Goal: Task Accomplishment & Management: Manage account settings

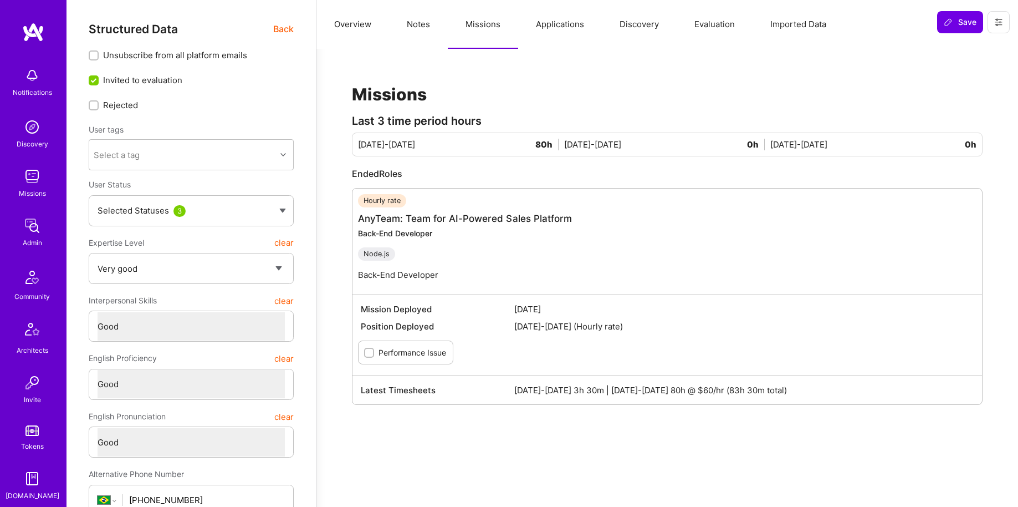
select select "5"
select select "4"
select select "6"
select select "BR"
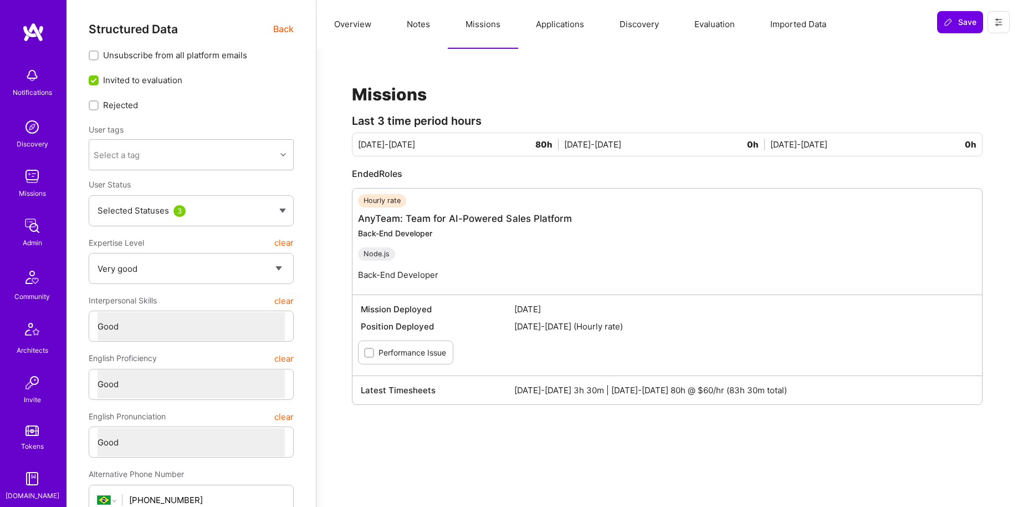
select select "Right Now"
click at [27, 223] on img at bounding box center [32, 225] width 22 height 22
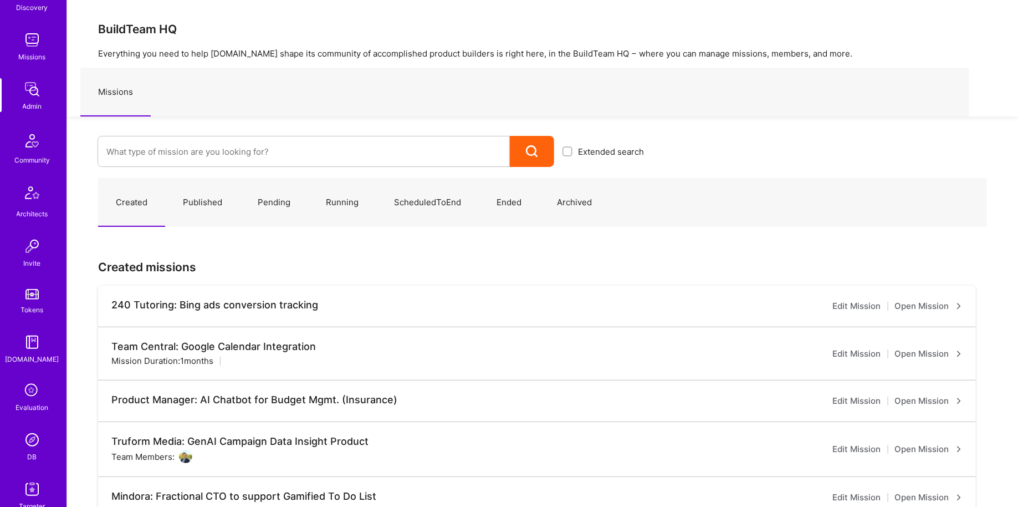
scroll to position [201, 0]
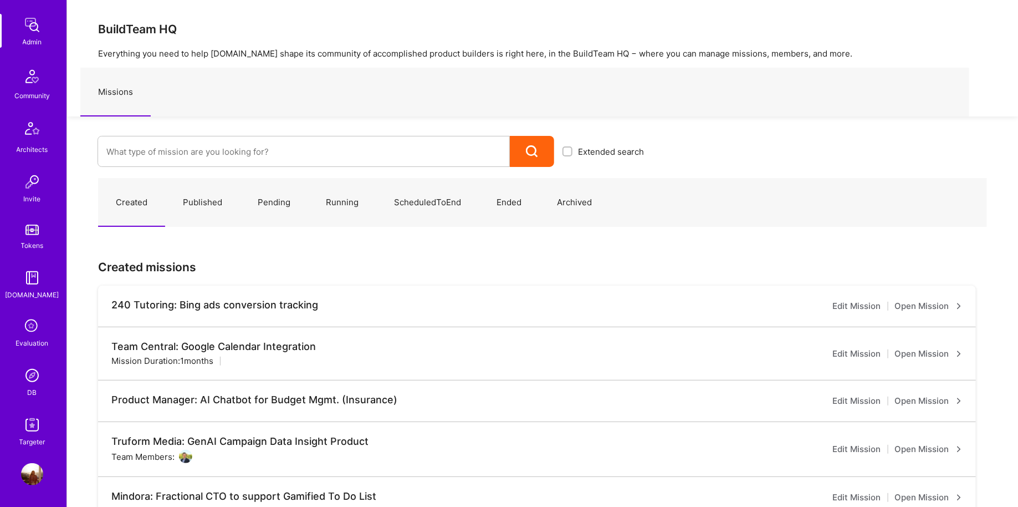
click at [22, 374] on img at bounding box center [32, 375] width 22 height 22
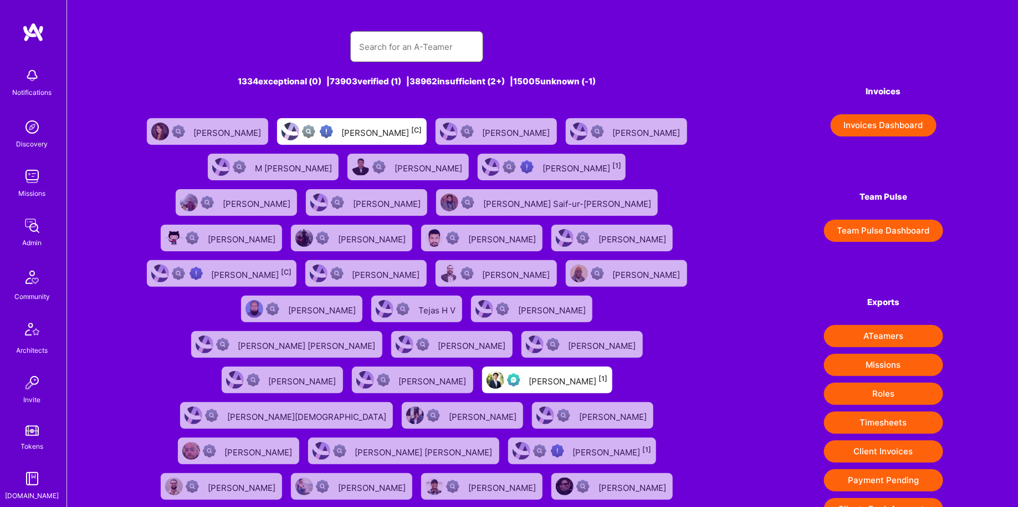
click at [418, 35] on input "text" at bounding box center [416, 47] width 115 height 28
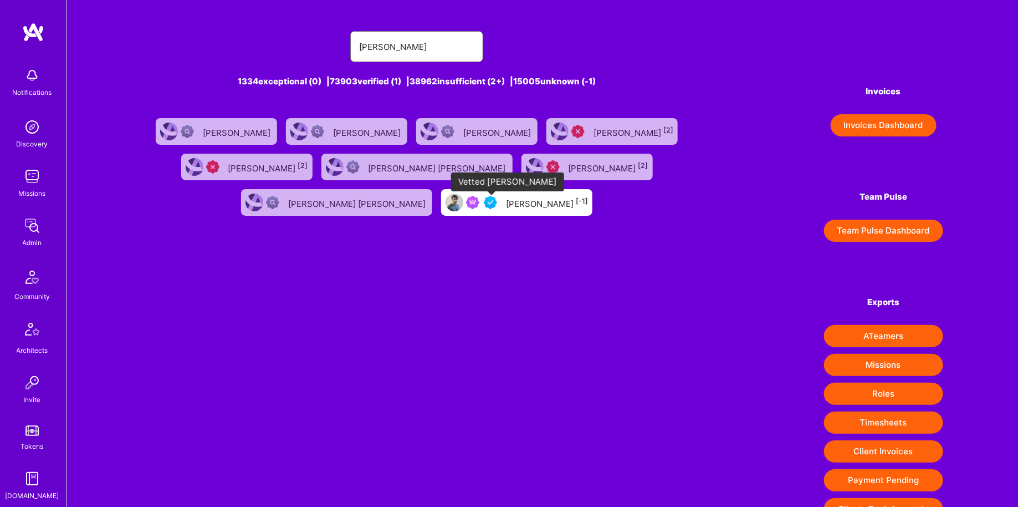
type input "[PERSON_NAME]"
click at [495, 207] on img at bounding box center [490, 202] width 13 height 13
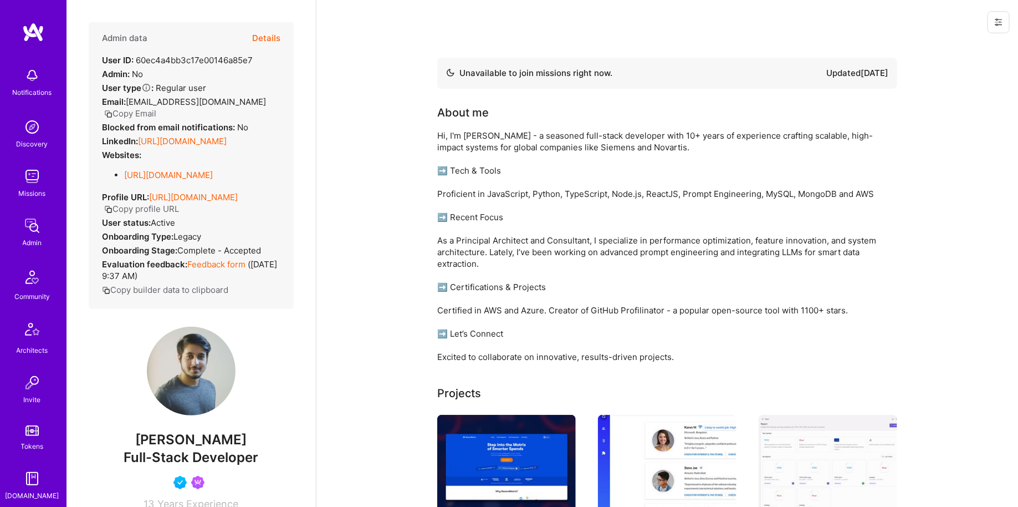
click at [265, 35] on button "Details" at bounding box center [266, 38] width 28 height 32
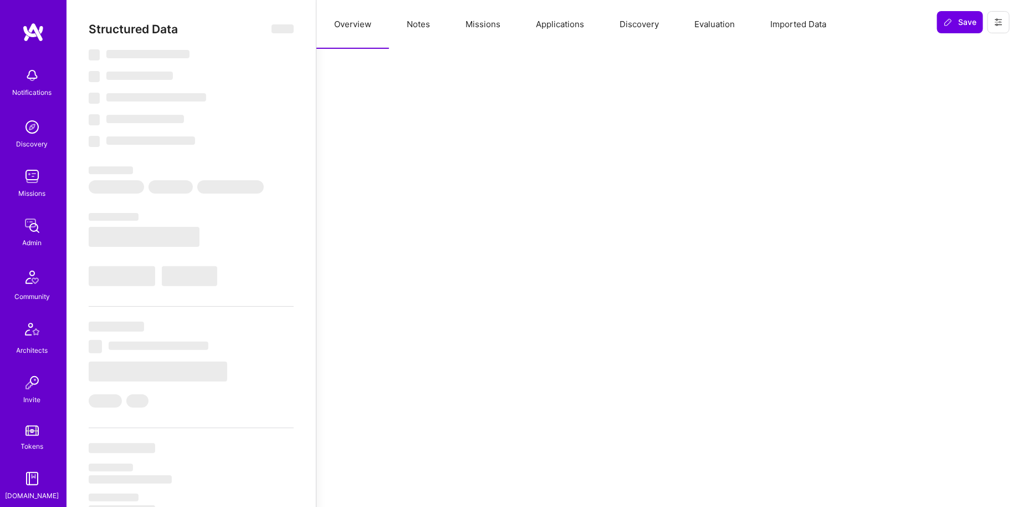
type textarea "x"
select select "Not Available"
select select "3 Months"
select select "5"
select select "4"
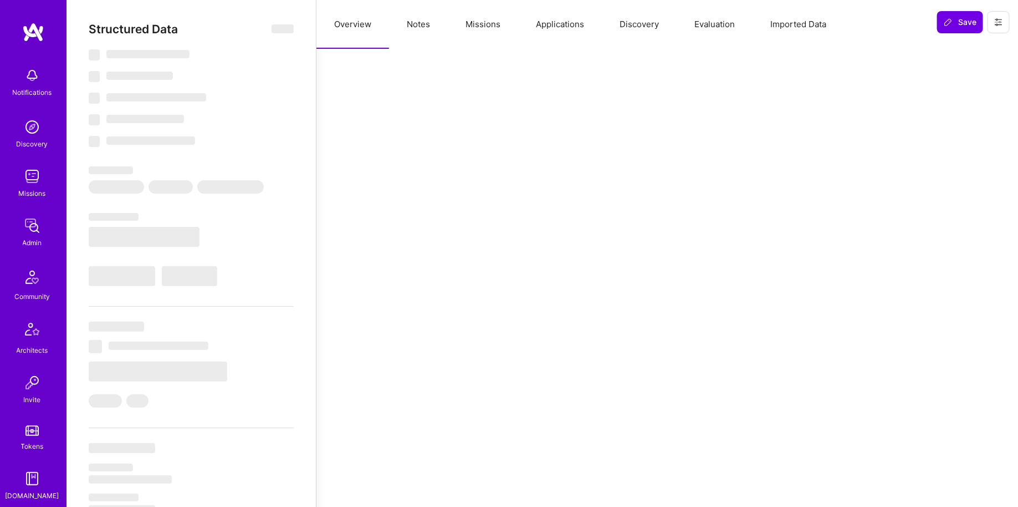
select select "6"
select select "IN"
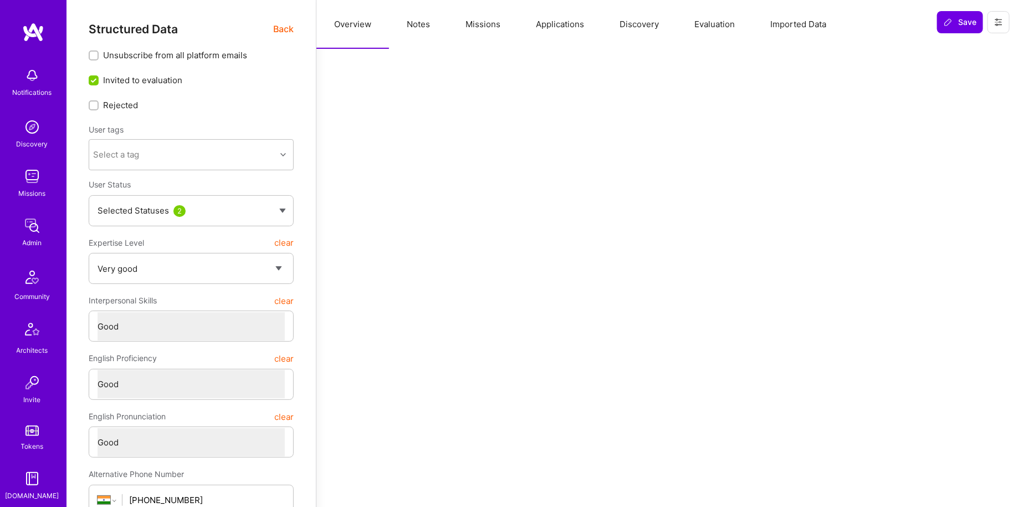
click at [490, 32] on button "Missions" at bounding box center [483, 24] width 70 height 49
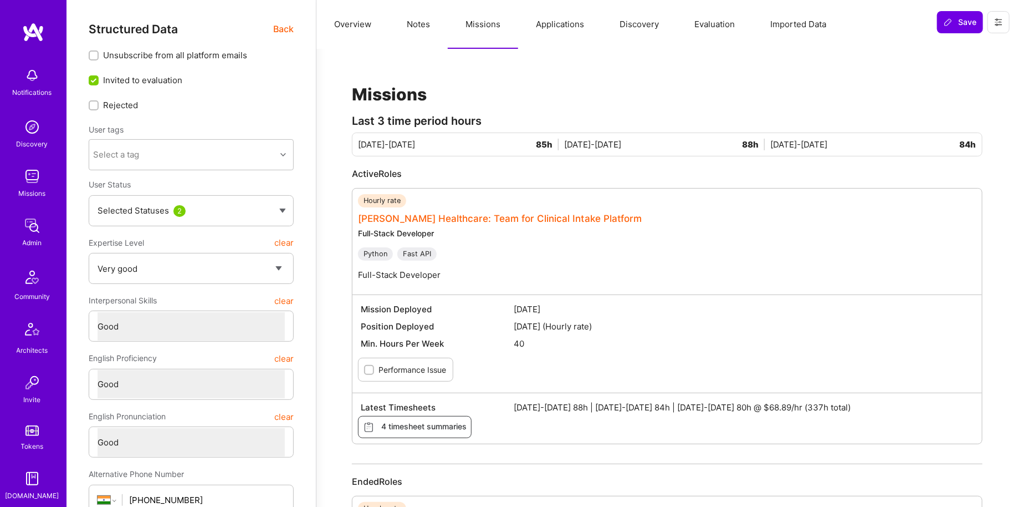
click at [412, 221] on link "Roger Healthcare: Team for Clinical Intake Platform" at bounding box center [500, 218] width 284 height 11
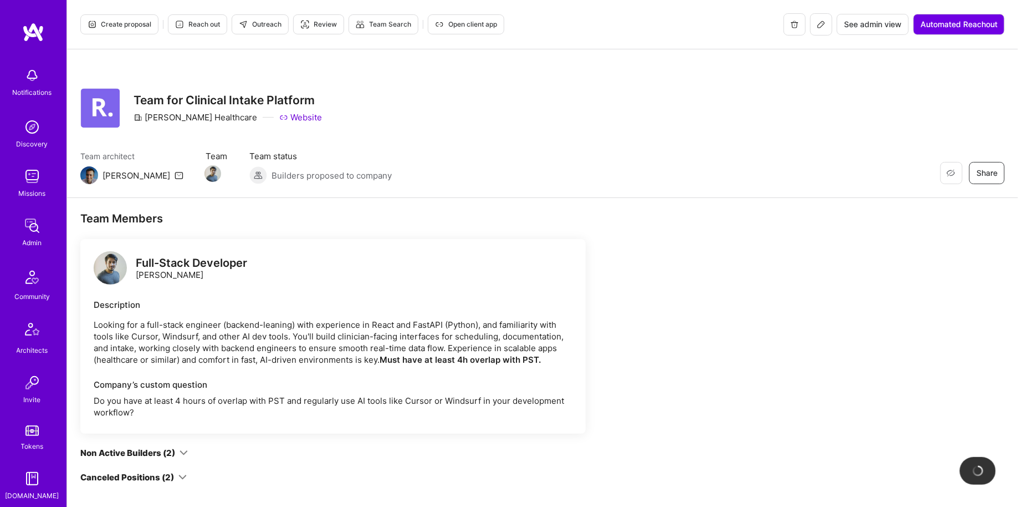
click at [822, 28] on icon at bounding box center [821, 24] width 9 height 9
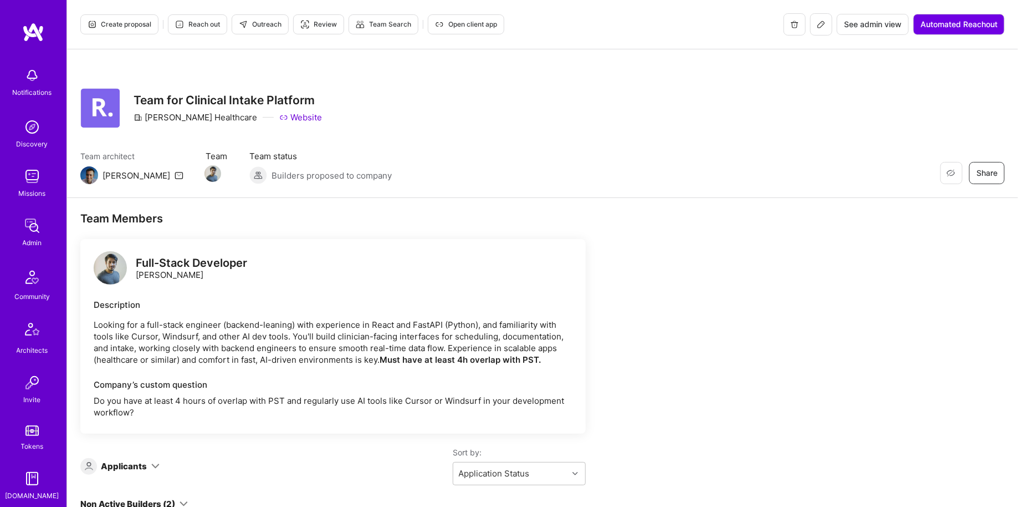
click at [868, 28] on span "See admin view" at bounding box center [873, 24] width 58 height 11
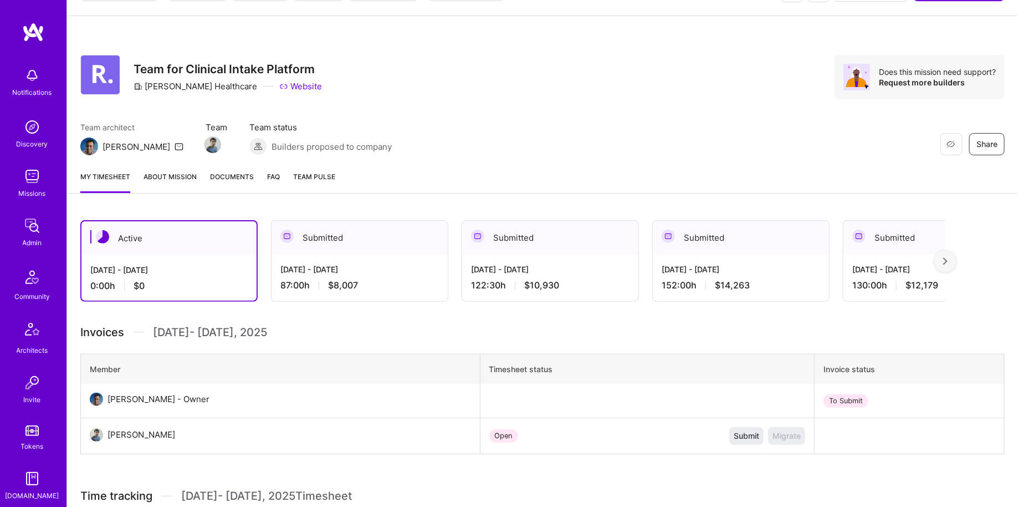
scroll to position [39, 0]
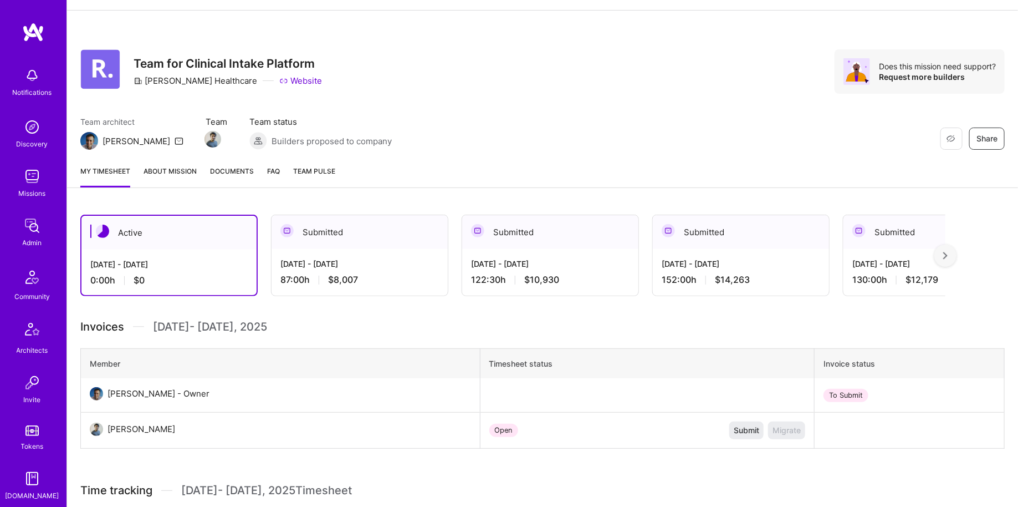
click at [404, 252] on div "Sep 1 - Sep 15, 2025 87:00 h $8,007" at bounding box center [360, 271] width 176 height 45
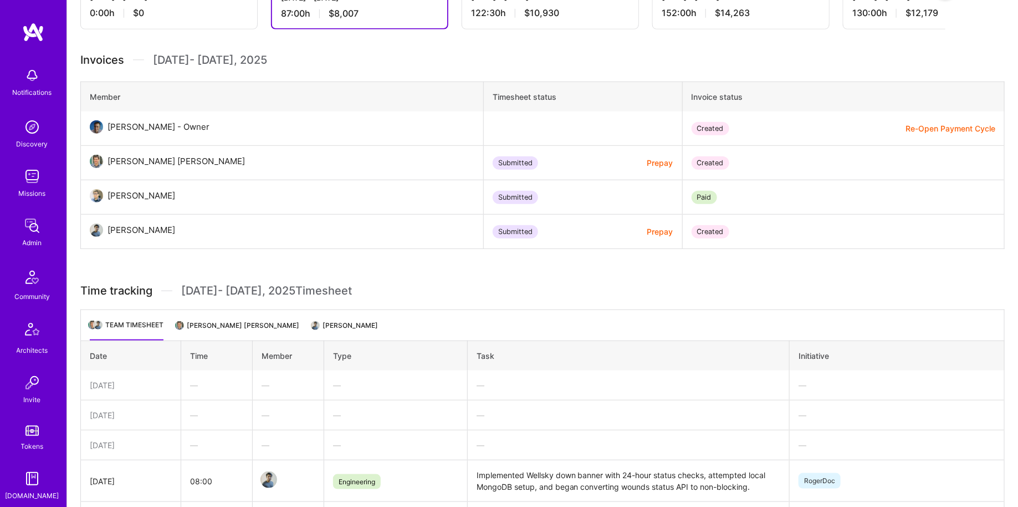
scroll to position [308, 0]
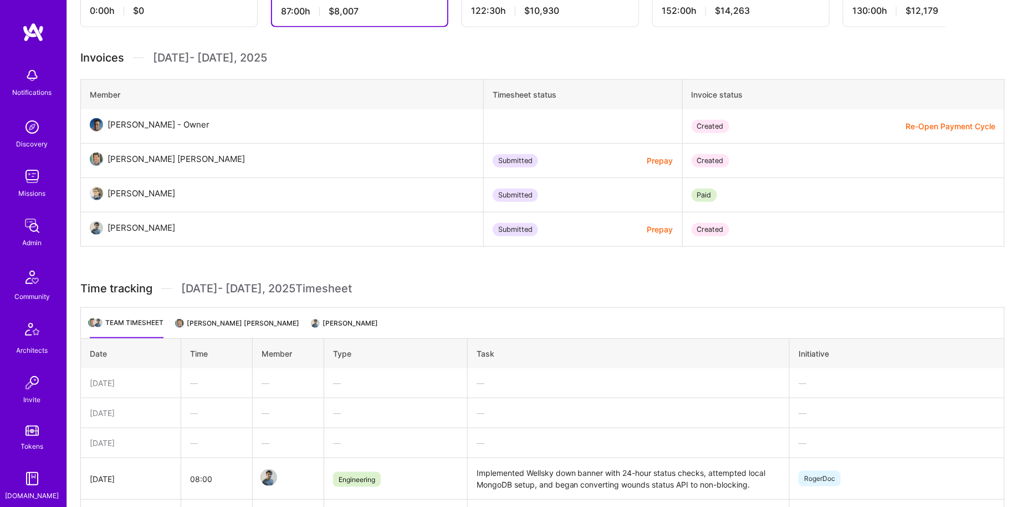
click at [313, 330] on li "Rishav Anand" at bounding box center [345, 327] width 65 height 22
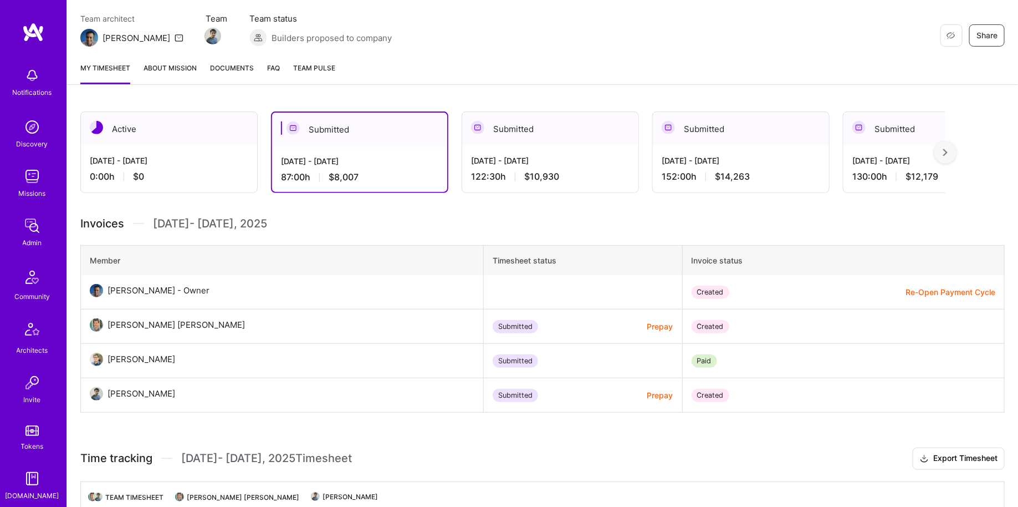
scroll to position [167, 0]
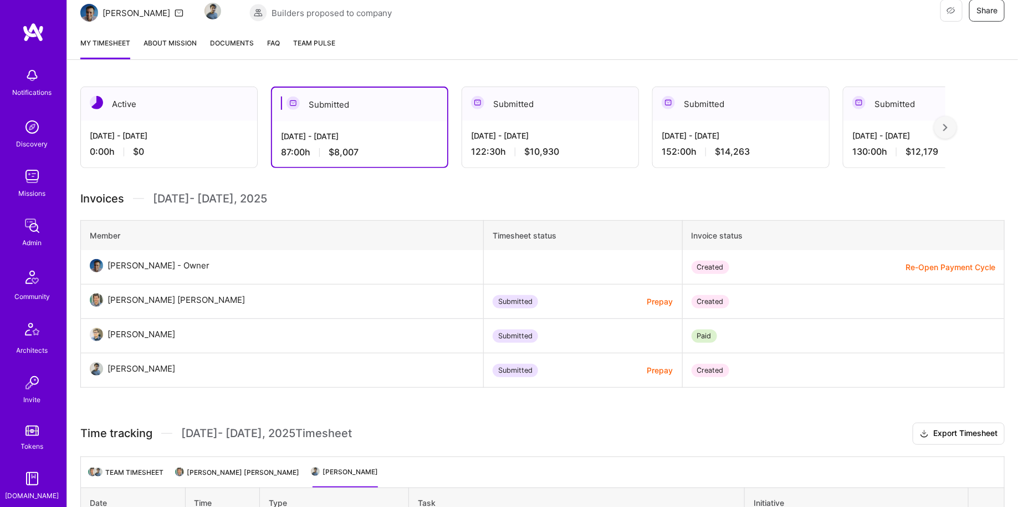
click at [542, 152] on span "$10,930" at bounding box center [541, 152] width 35 height 12
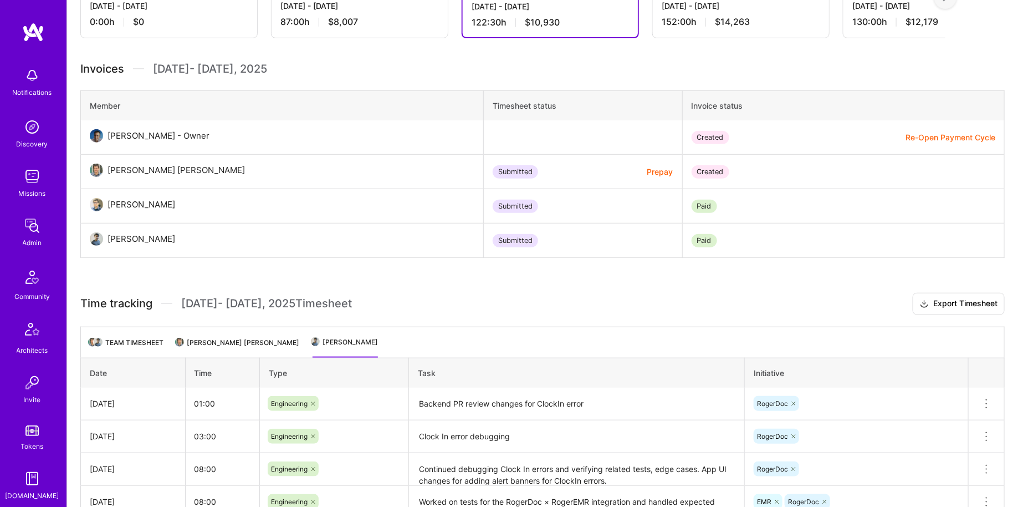
scroll to position [288, 0]
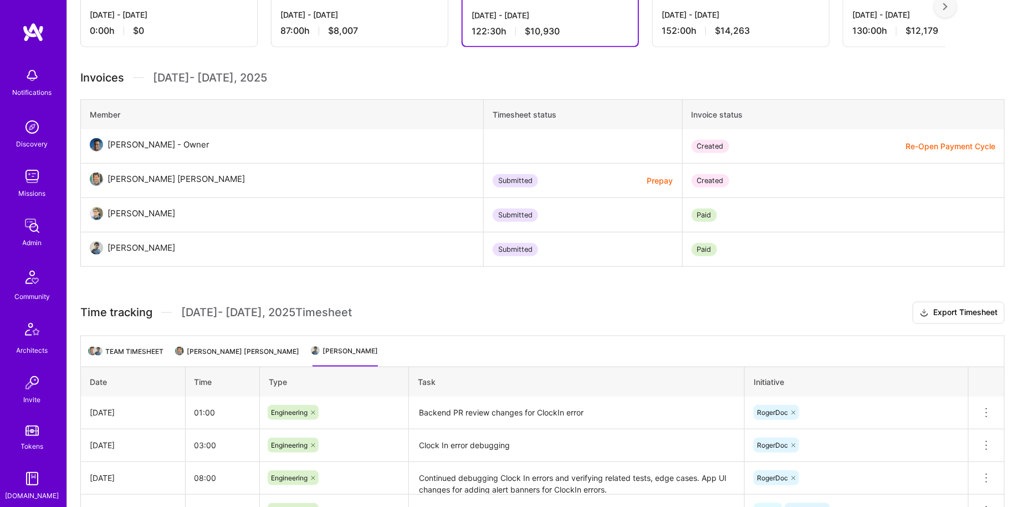
click at [733, 30] on span "$14,263" at bounding box center [732, 31] width 35 height 12
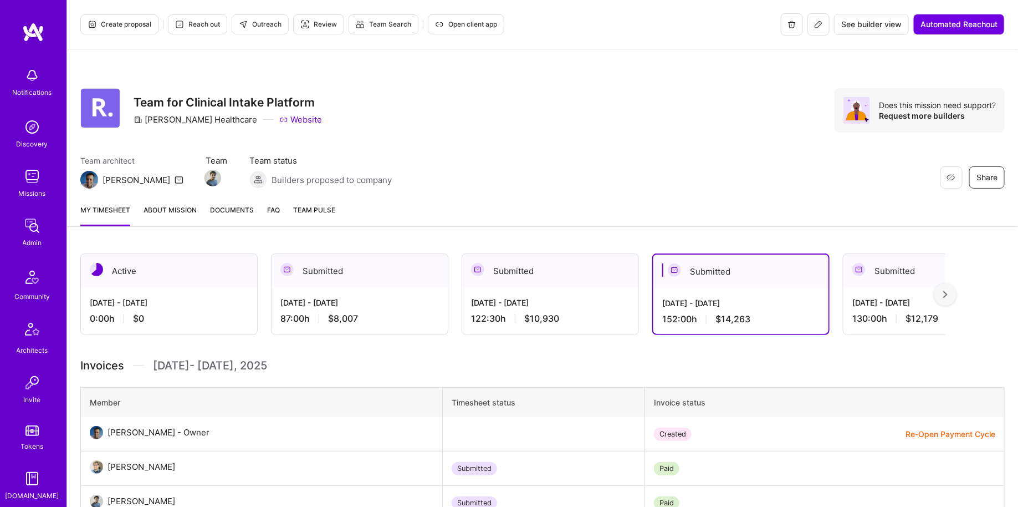
scroll to position [77, 0]
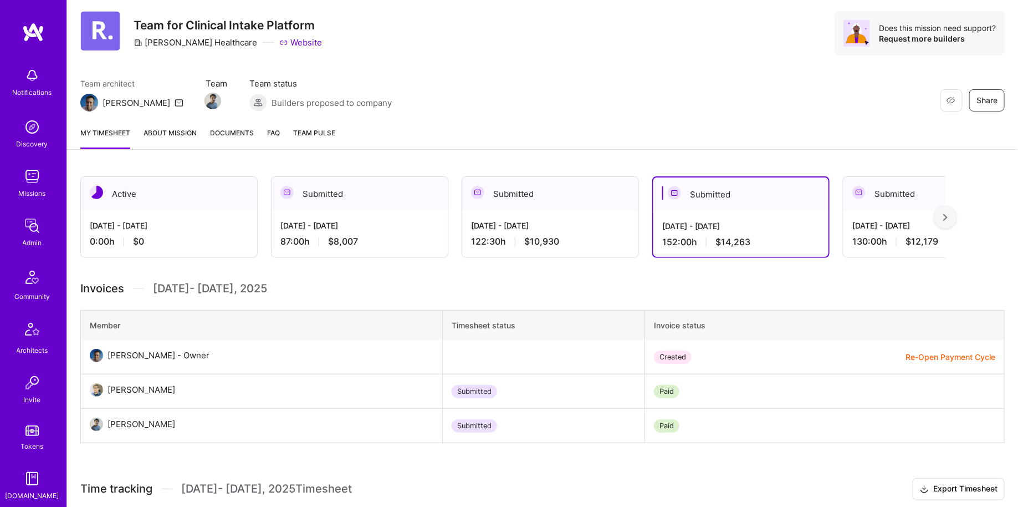
click at [863, 211] on div "Jul 16 - Jul 31, 2025 130:00 h $12,179" at bounding box center [932, 233] width 176 height 45
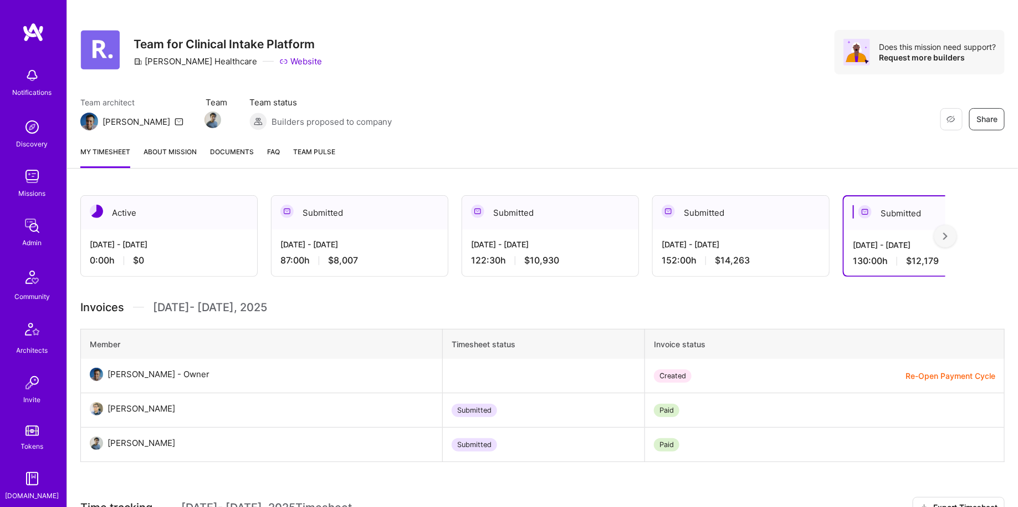
scroll to position [68, 0]
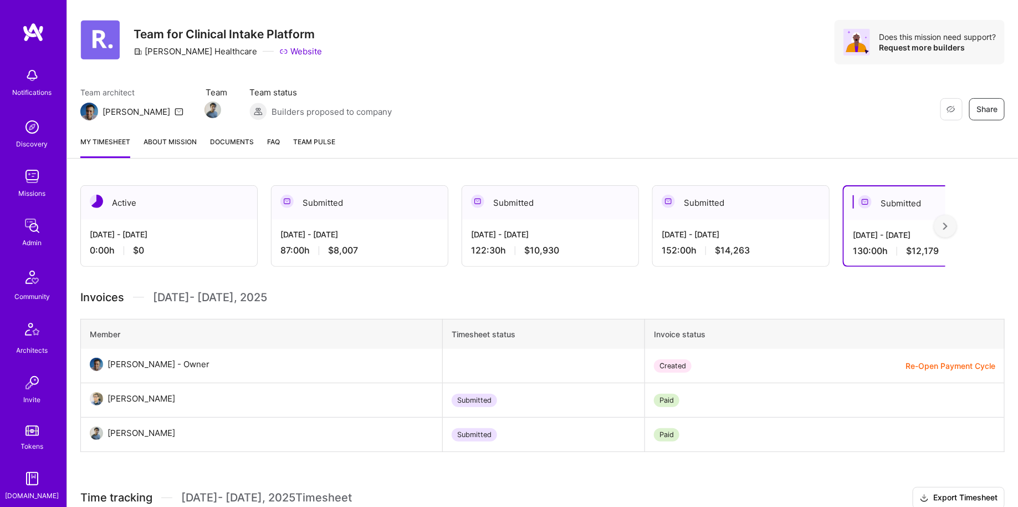
click at [938, 224] on div at bounding box center [945, 226] width 22 height 22
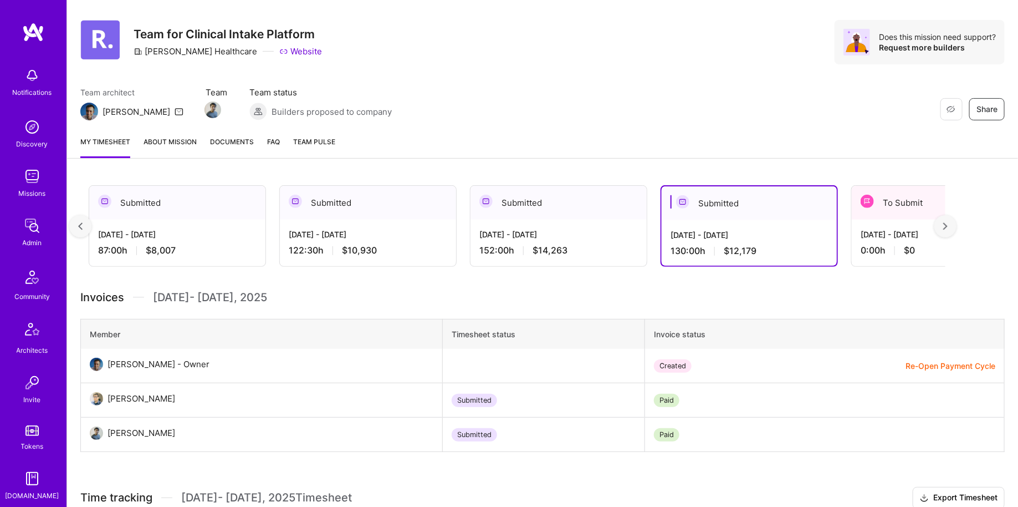
scroll to position [0, 200]
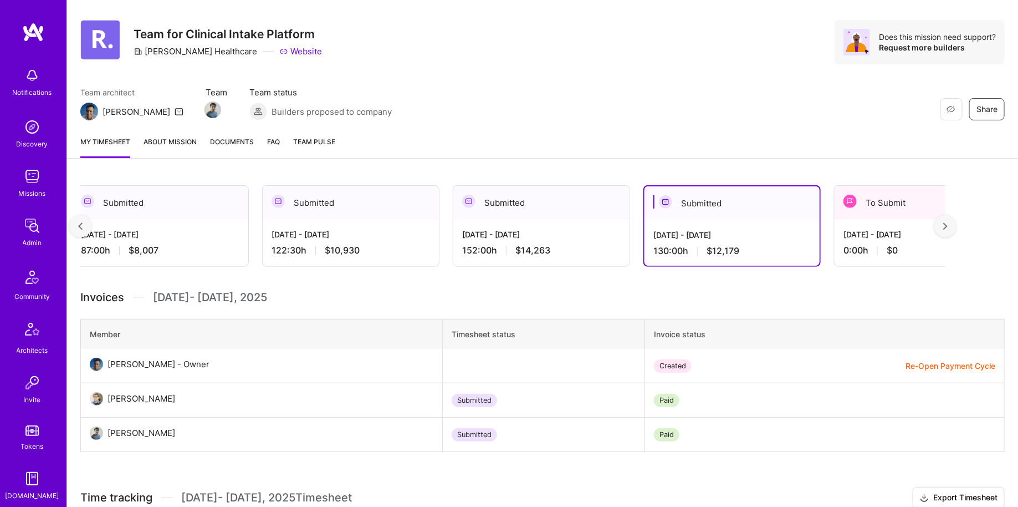
click at [880, 253] on div "0:00 h $0" at bounding box center [923, 250] width 159 height 12
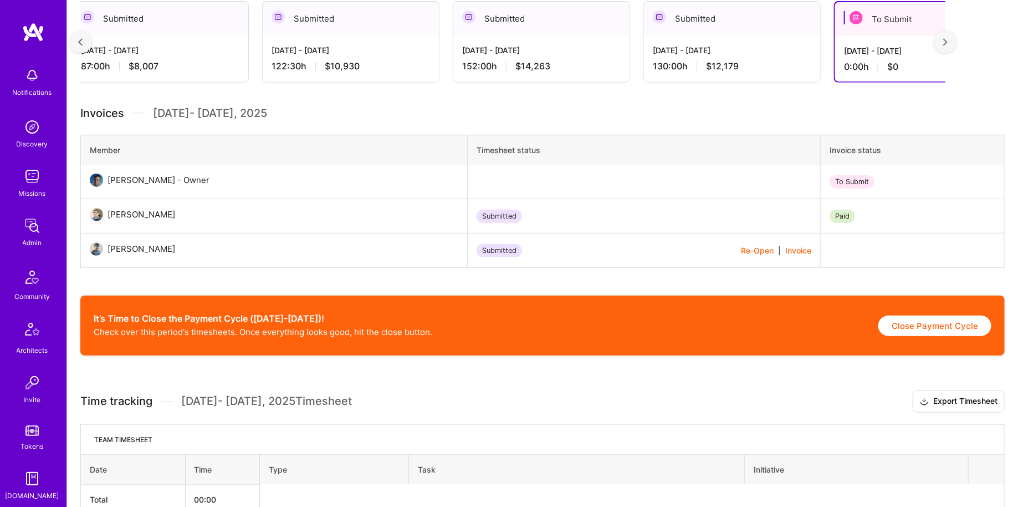
scroll to position [242, 0]
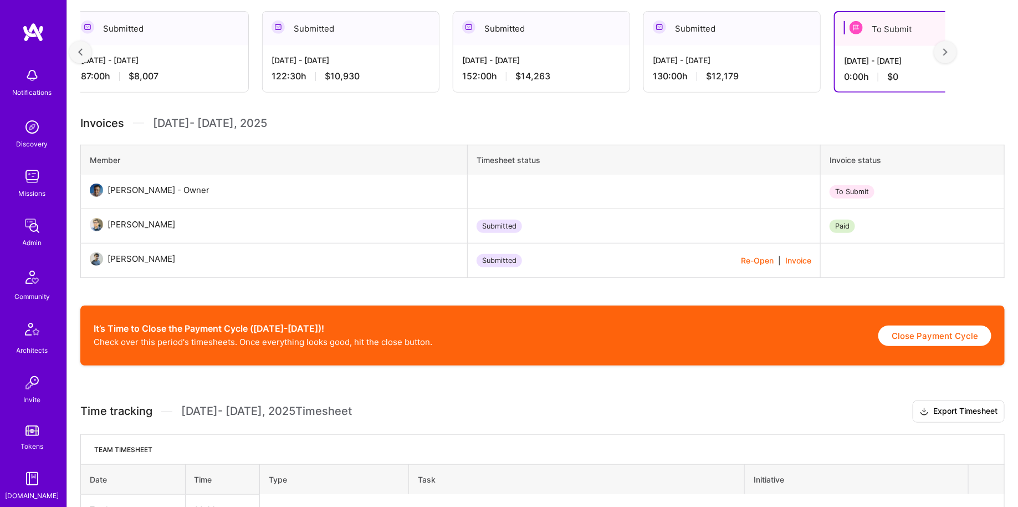
click at [724, 21] on div "Submitted" at bounding box center [732, 29] width 176 height 34
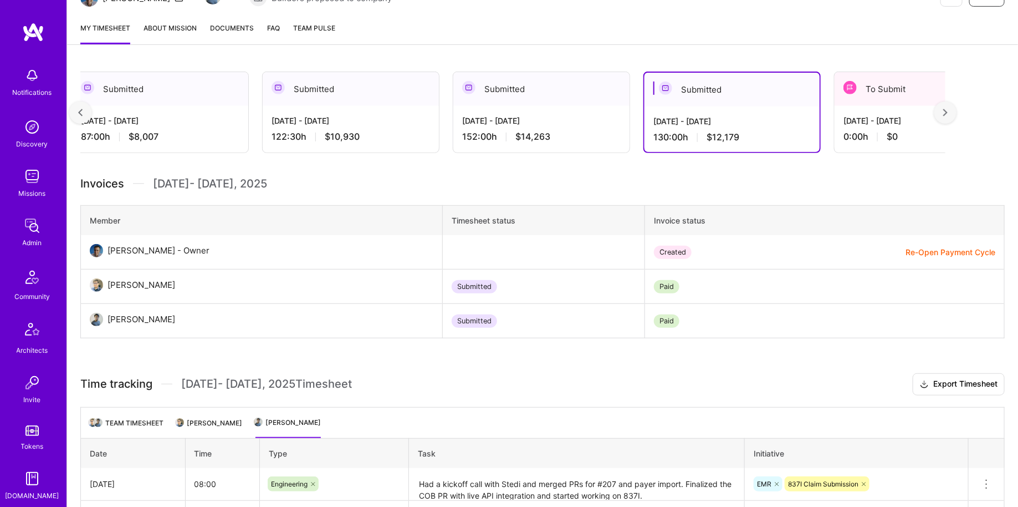
scroll to position [171, 0]
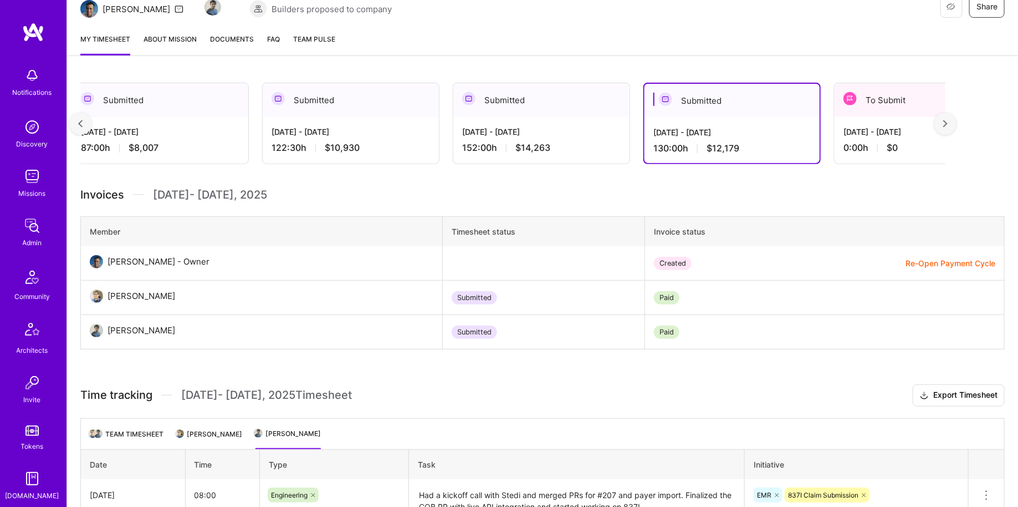
click at [937, 105] on div "To Submit" at bounding box center [923, 100] width 176 height 34
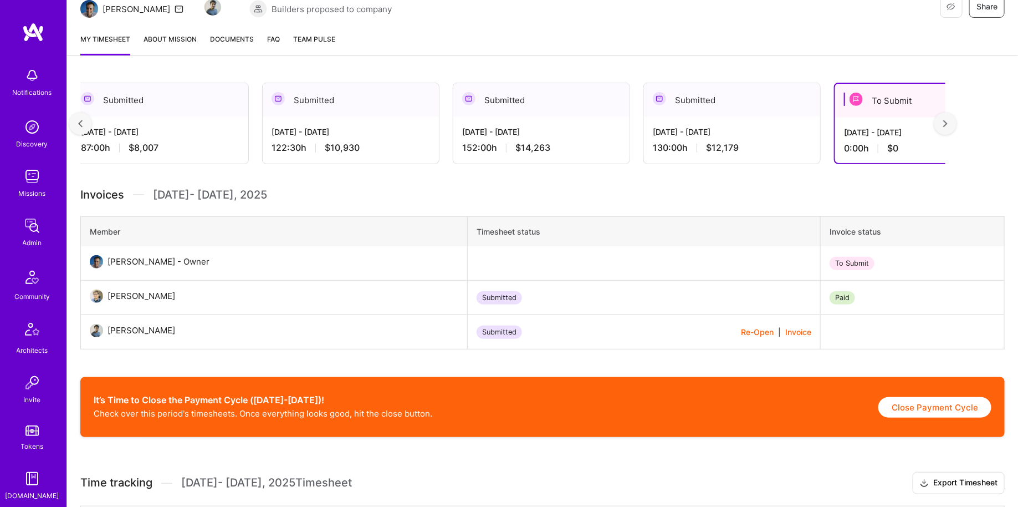
click at [745, 111] on div "Submitted" at bounding box center [732, 100] width 176 height 34
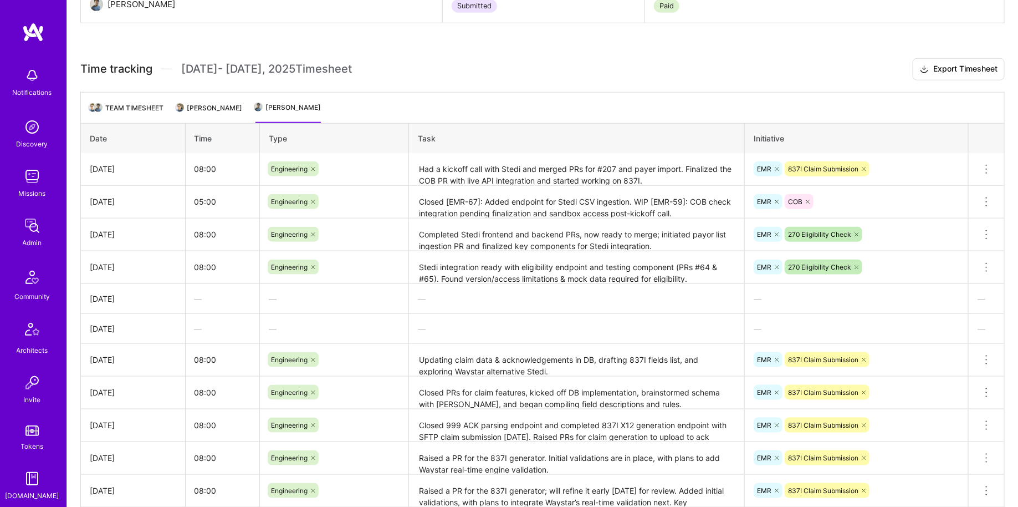
scroll to position [134, 0]
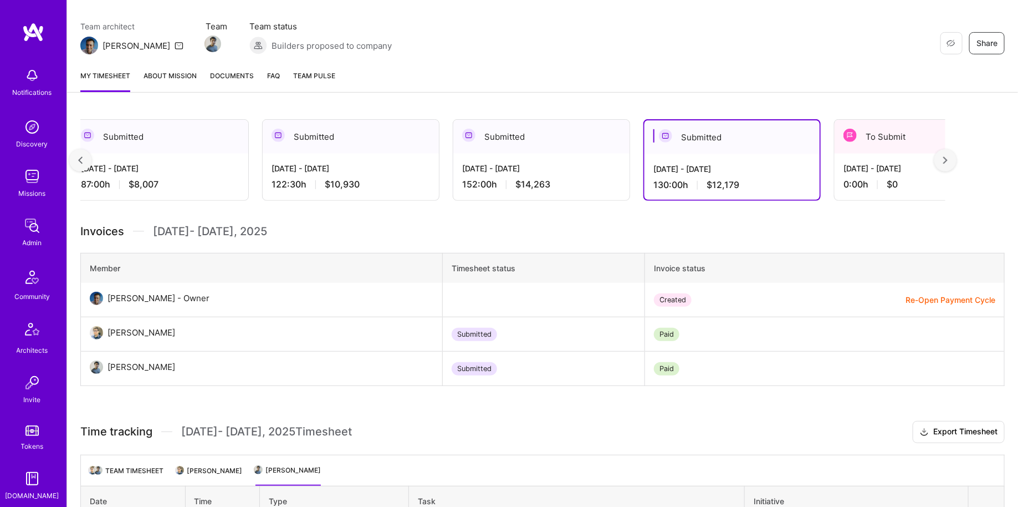
click at [498, 159] on div "Aug 1 - Aug 15, 2025 152:00 h $14,263" at bounding box center [541, 176] width 176 height 45
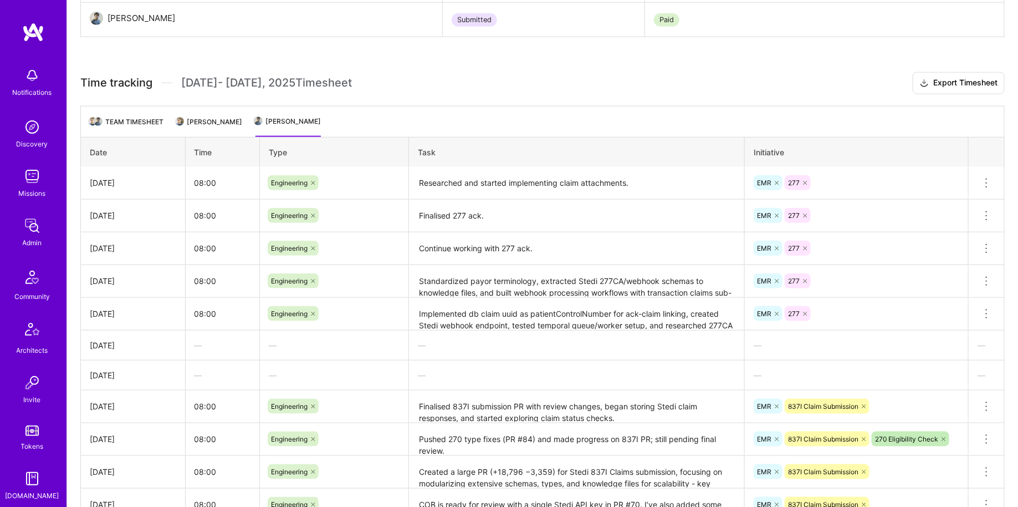
scroll to position [93, 0]
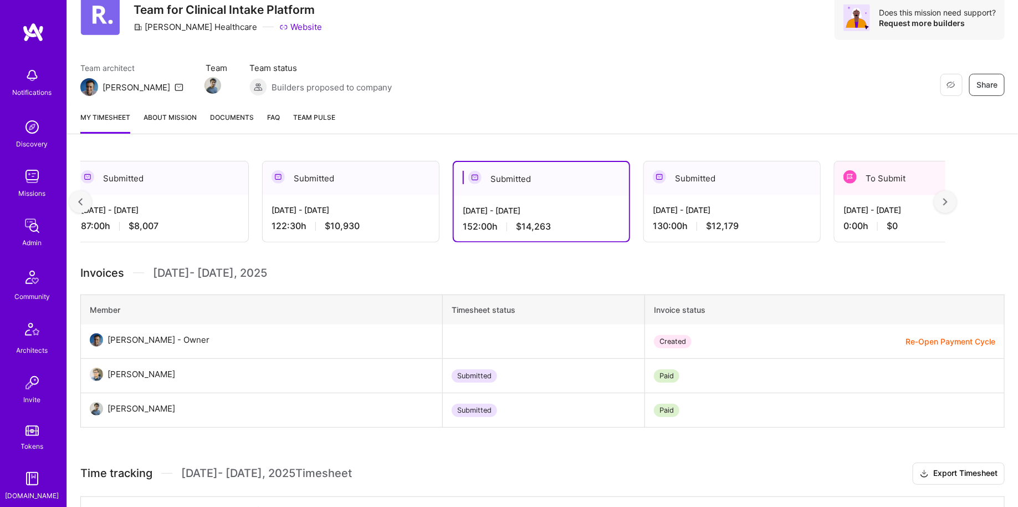
click at [378, 204] on div "Aug 16 - Aug 31, 2025" at bounding box center [351, 210] width 159 height 12
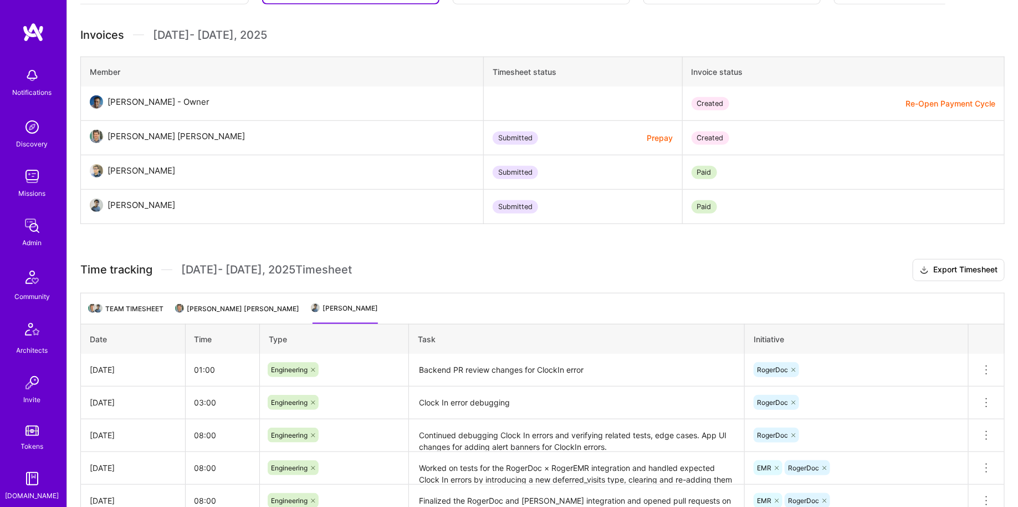
scroll to position [193, 0]
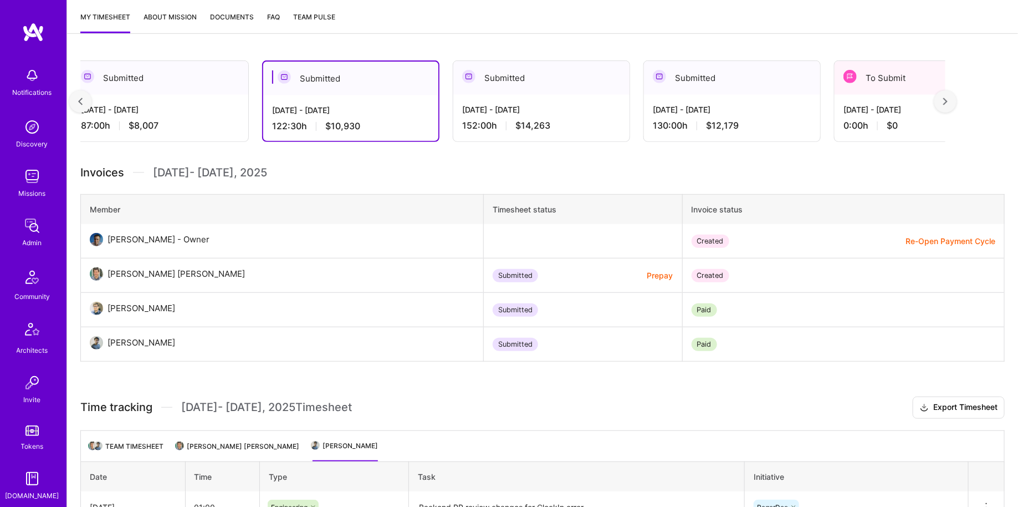
click at [576, 127] on div "152:00 h $14,263" at bounding box center [541, 126] width 159 height 12
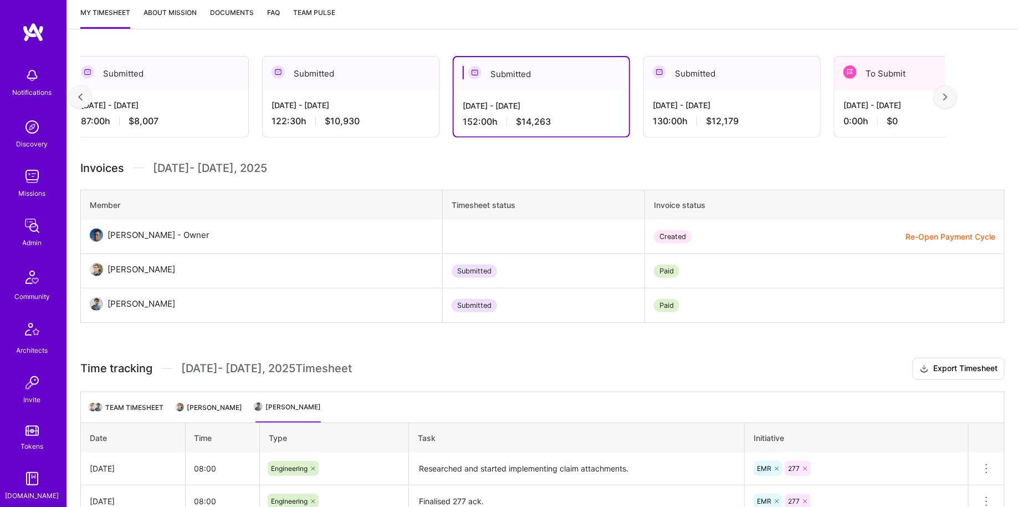
scroll to position [111, 0]
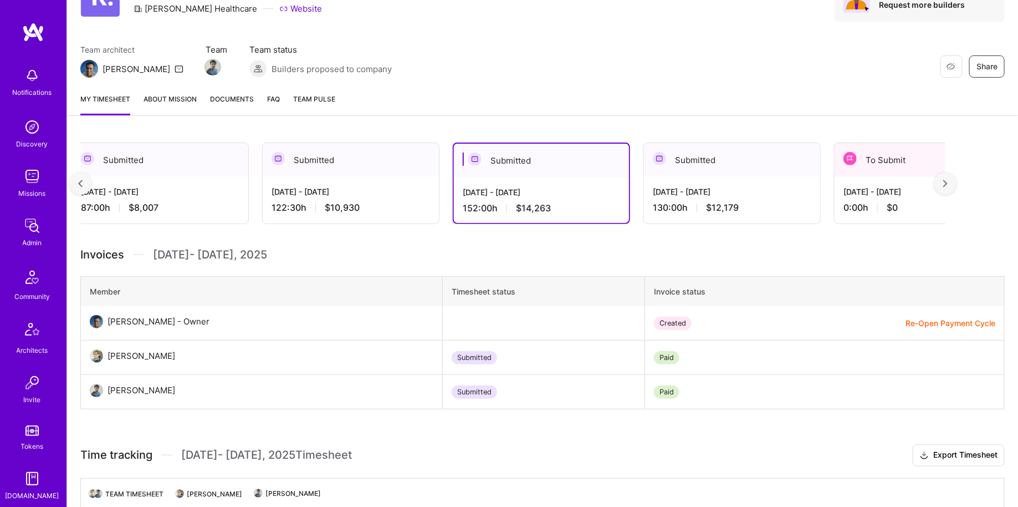
click at [284, 188] on div "Aug 16 - Aug 31, 2025" at bounding box center [351, 192] width 159 height 12
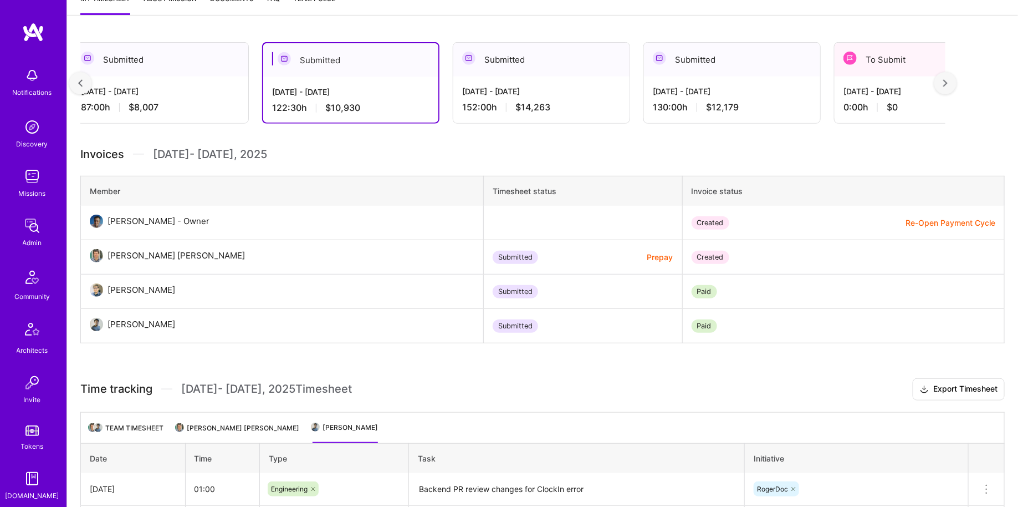
scroll to position [0, 0]
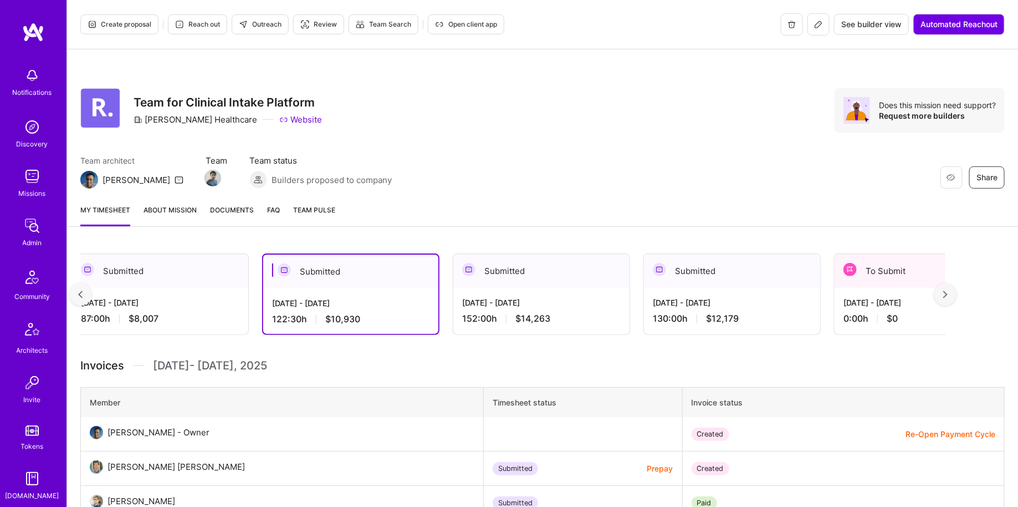
click at [213, 334] on div "Submitted Sep 1 - Sep 15, 2025 87:00 h $8,007" at bounding box center [159, 293] width 177 height 81
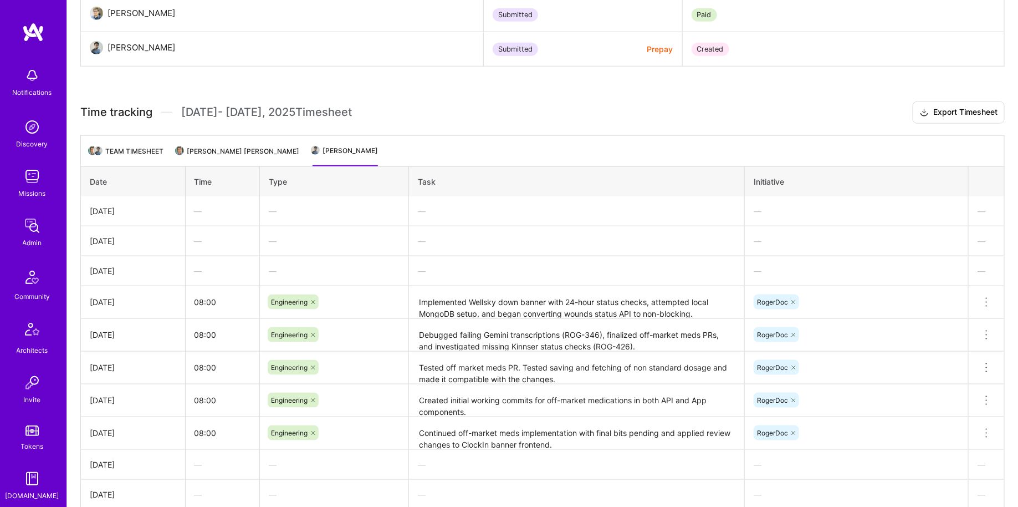
scroll to position [258, 0]
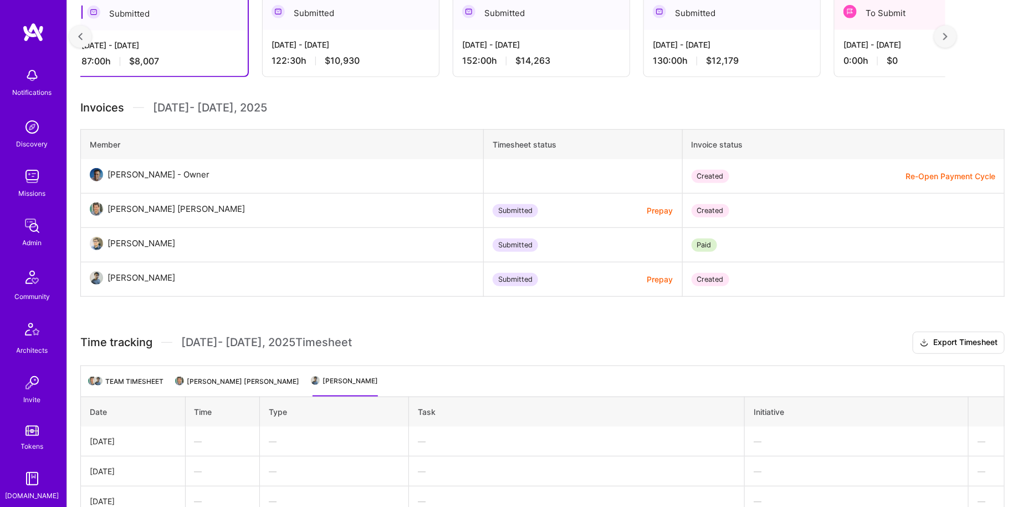
click at [362, 17] on div "Submitted" at bounding box center [351, 13] width 176 height 34
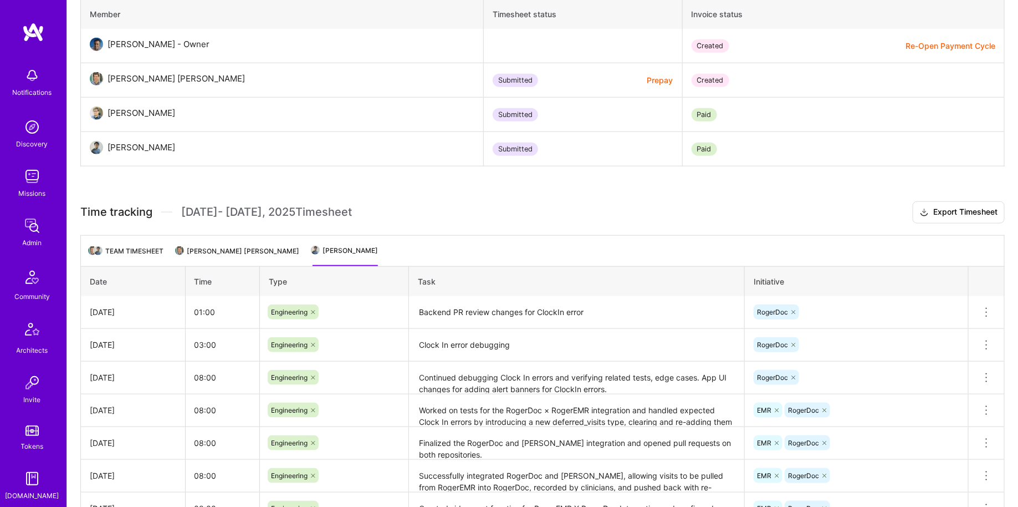
scroll to position [201, 0]
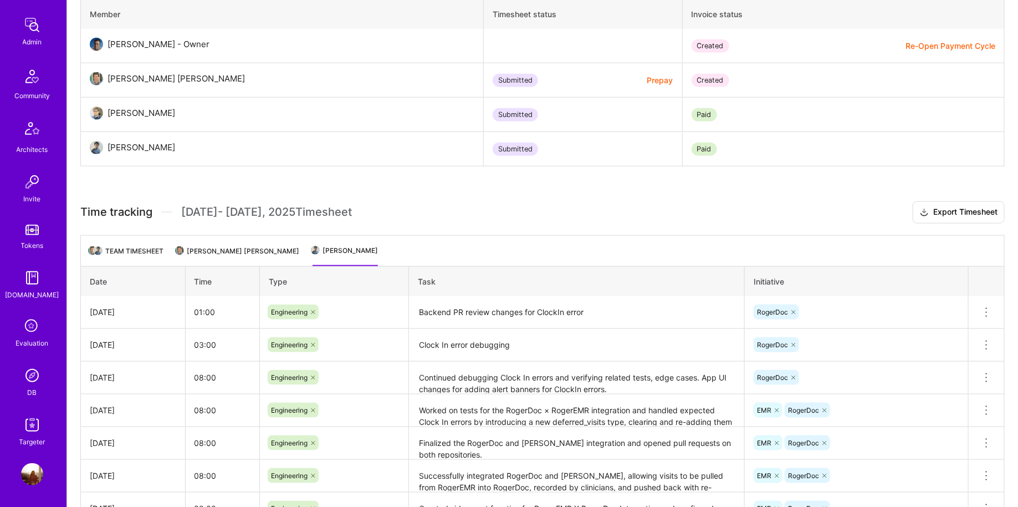
click at [35, 389] on div "DB" at bounding box center [32, 392] width 9 height 12
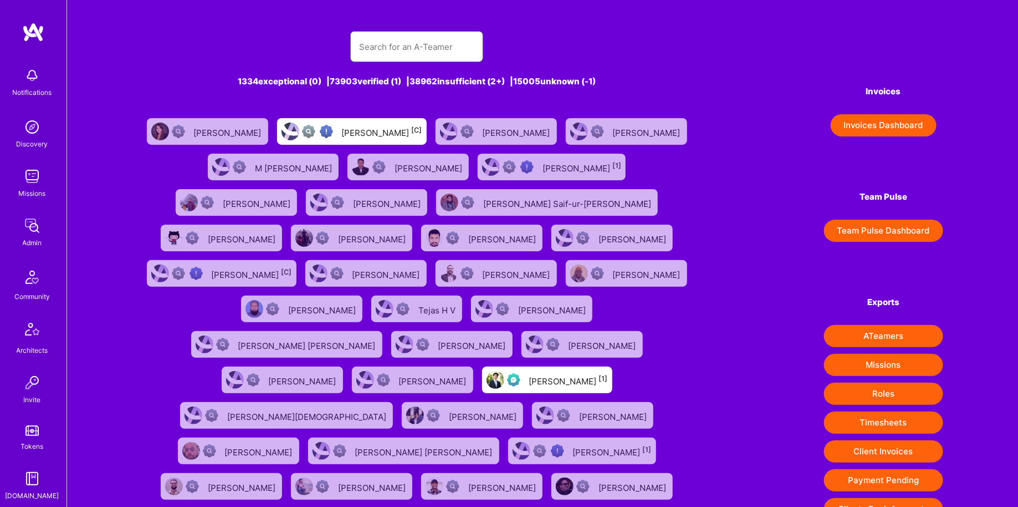
click at [425, 42] on input "text" at bounding box center [416, 47] width 115 height 28
type input "Ivan"
click at [377, 91] on div "Ivan 1334 exceptional (0) | 73903 verified (1) | 38962 insufficient (2+) | 1500…" at bounding box center [416, 332] width 549 height 628
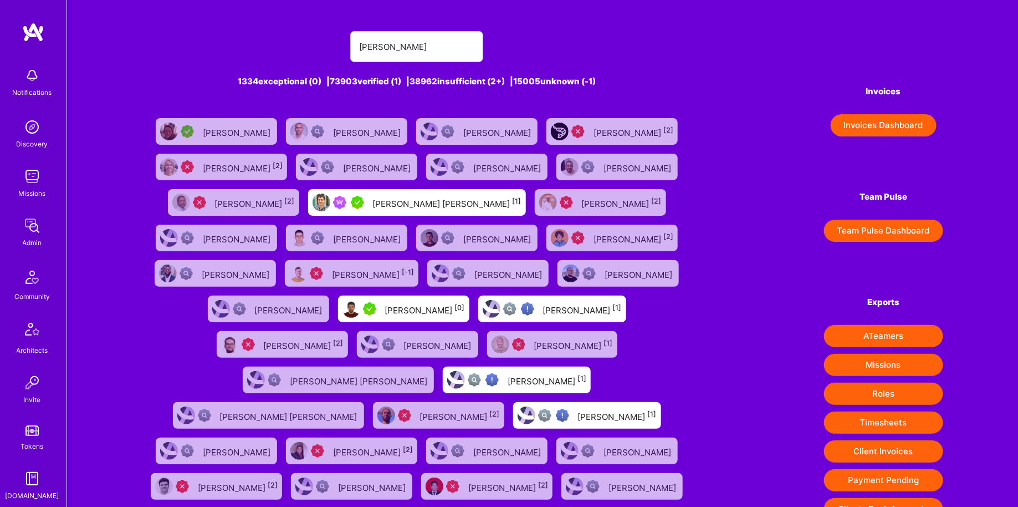
click at [427, 221] on link "Ivan Tkachuk" at bounding box center [477, 237] width 130 height 35
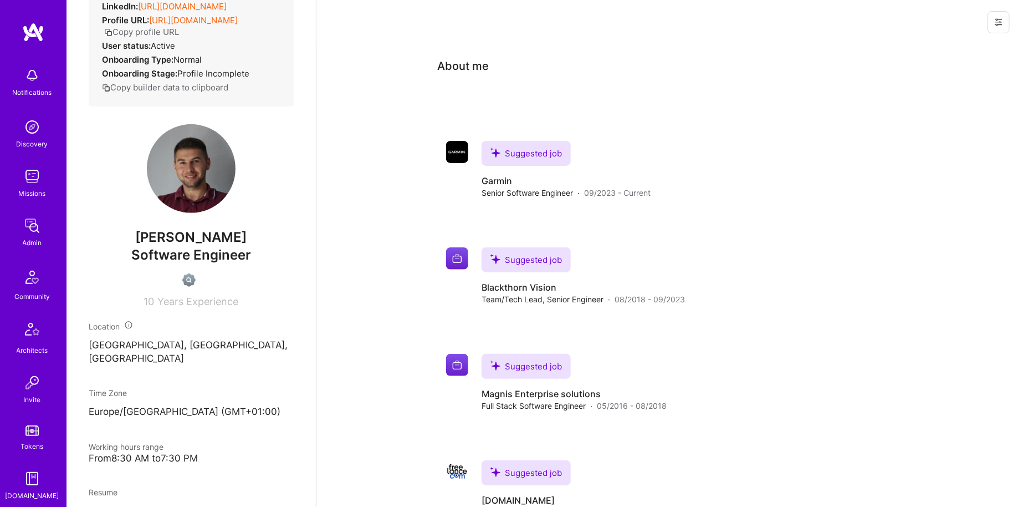
scroll to position [142, 0]
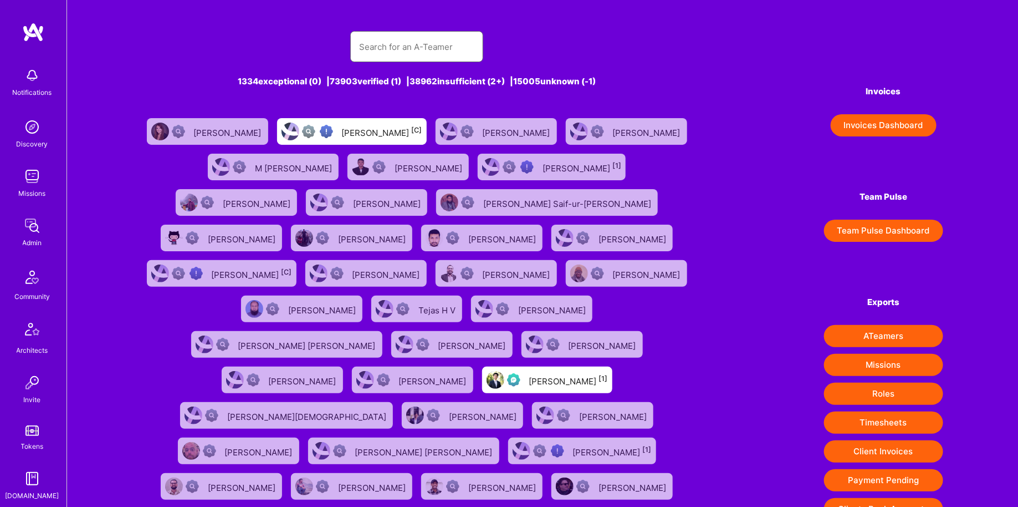
click at [389, 42] on input "text" at bounding box center [416, 47] width 115 height 28
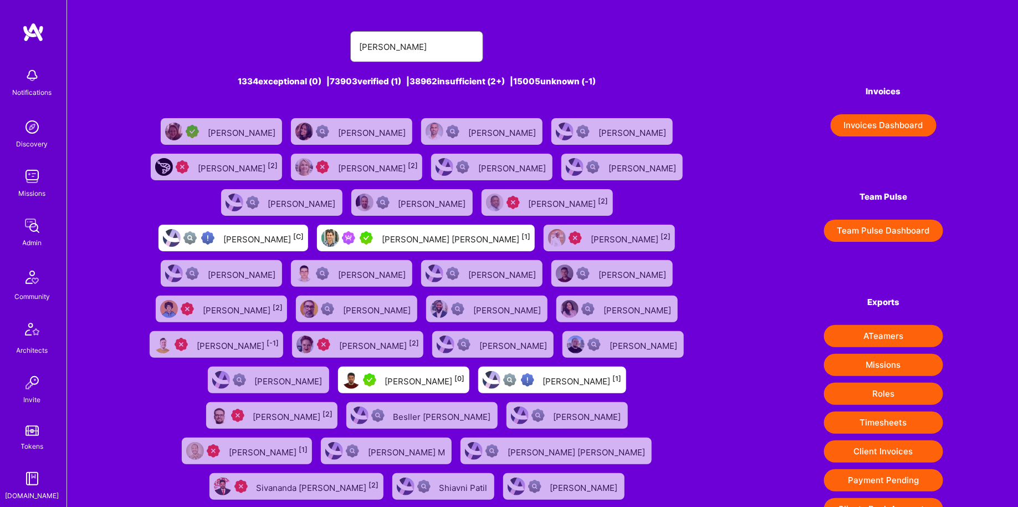
type input "ivan"
click at [339, 241] on div at bounding box center [358, 237] width 38 height 13
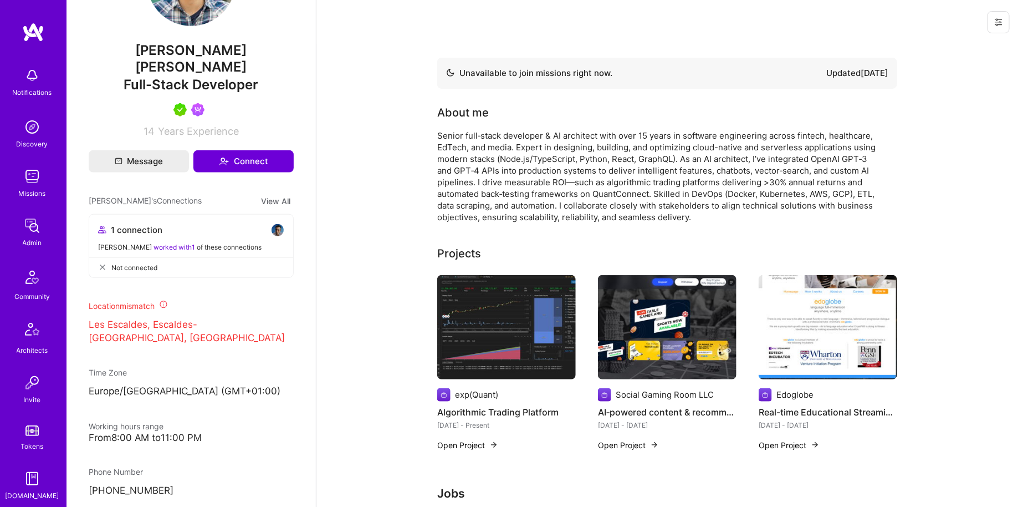
scroll to position [370, 0]
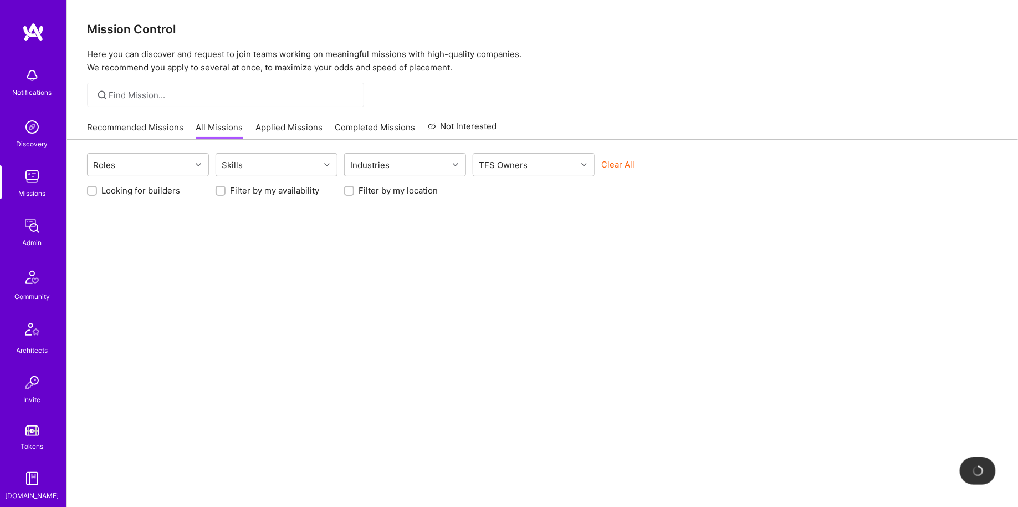
click at [47, 234] on link "Admin" at bounding box center [32, 231] width 69 height 34
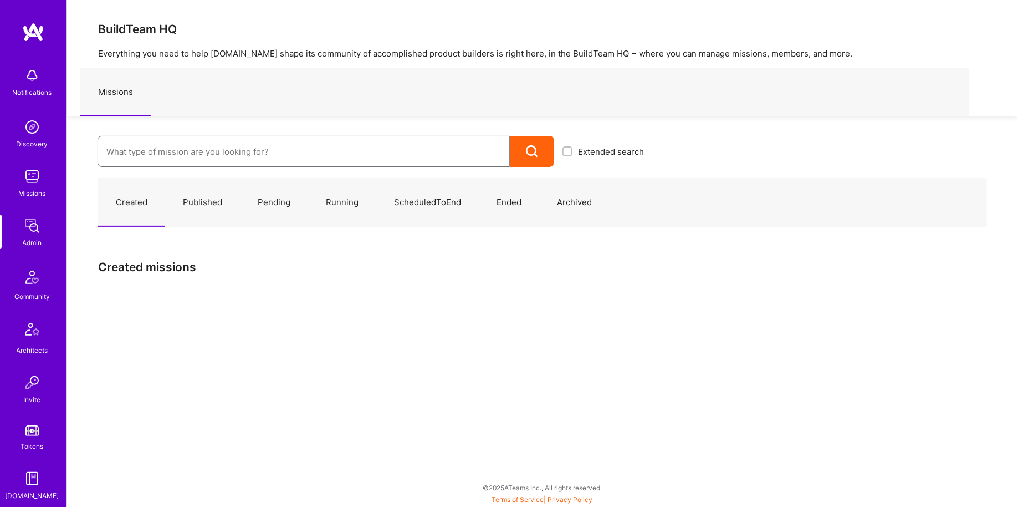
click at [189, 144] on input at bounding box center [303, 151] width 395 height 28
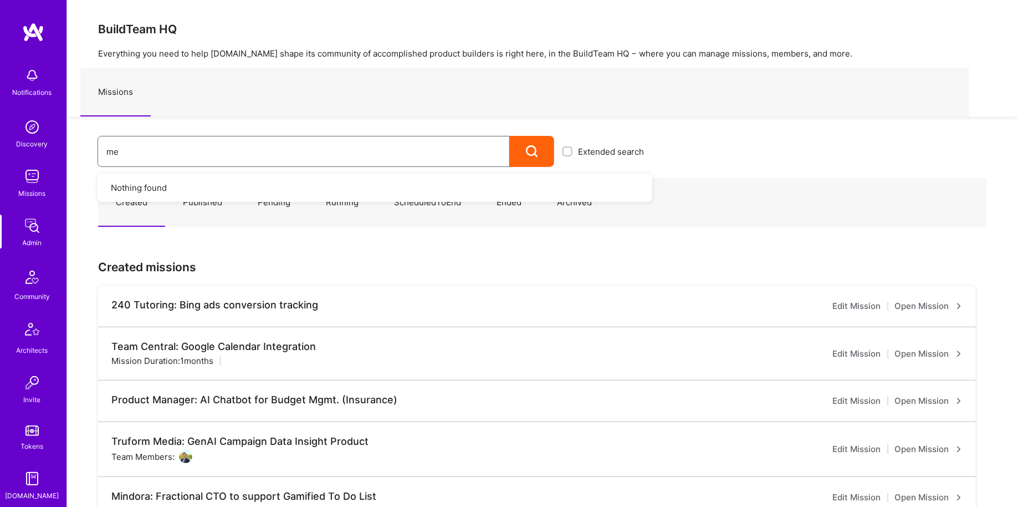
type input "m"
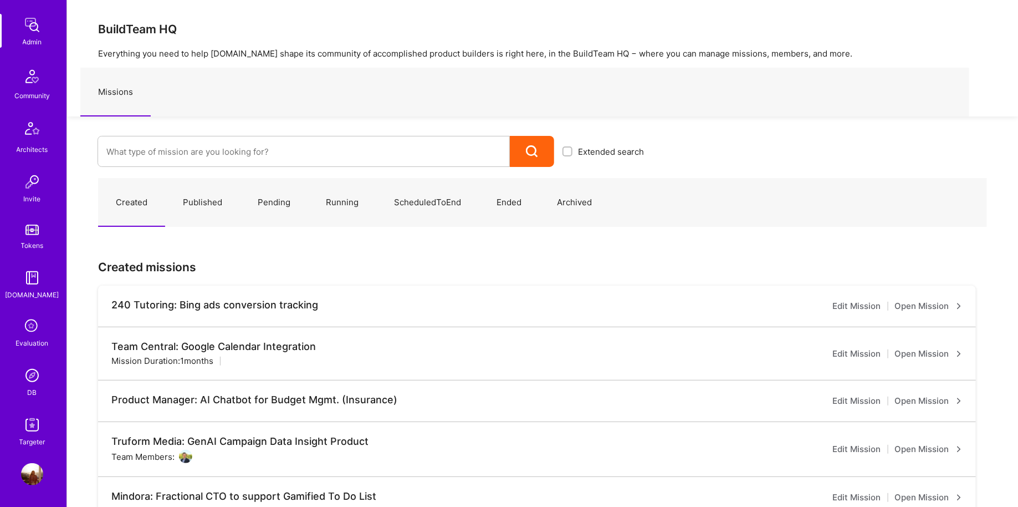
click at [37, 380] on img at bounding box center [32, 375] width 22 height 22
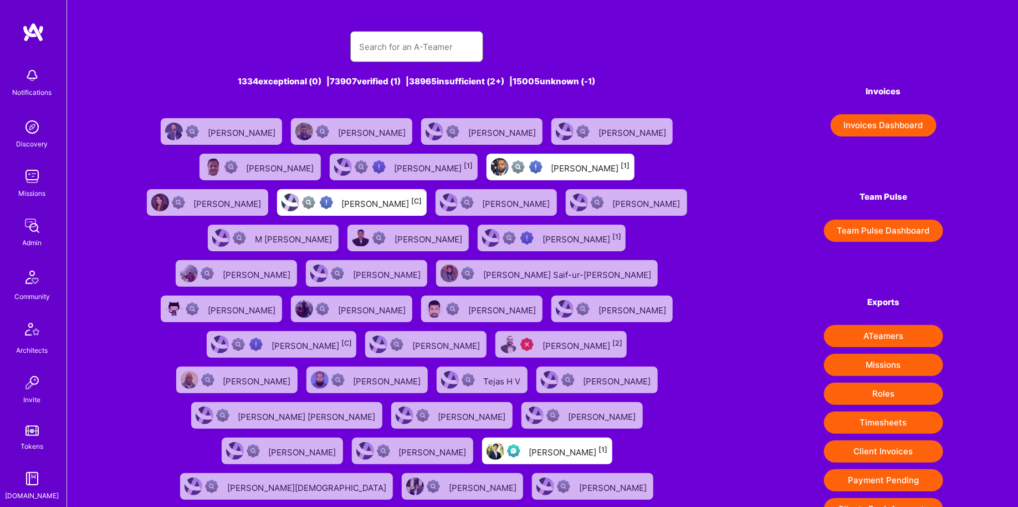
click at [391, 37] on input "text" at bounding box center [416, 47] width 115 height 28
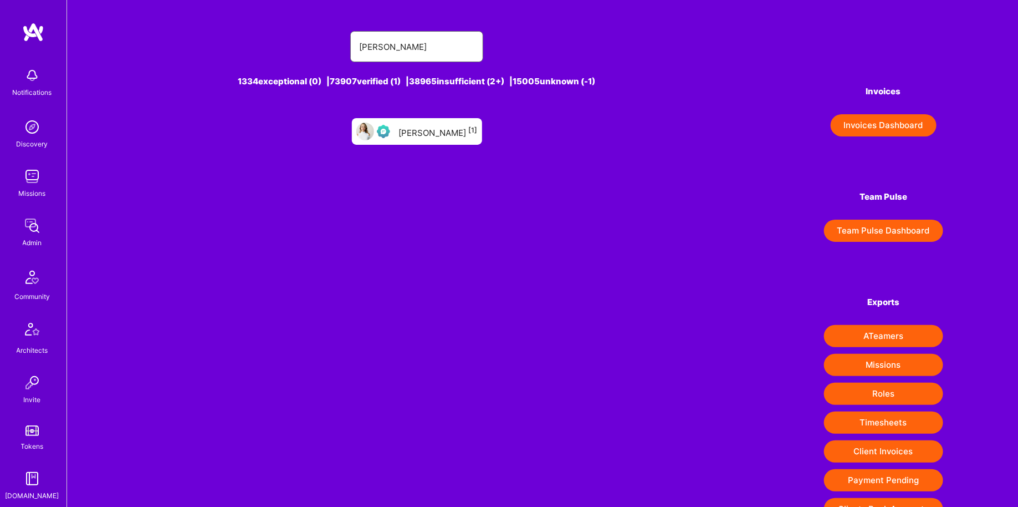
type input "Krista Rime"
click at [433, 135] on div "Krista Rime [1]" at bounding box center [438, 131] width 79 height 14
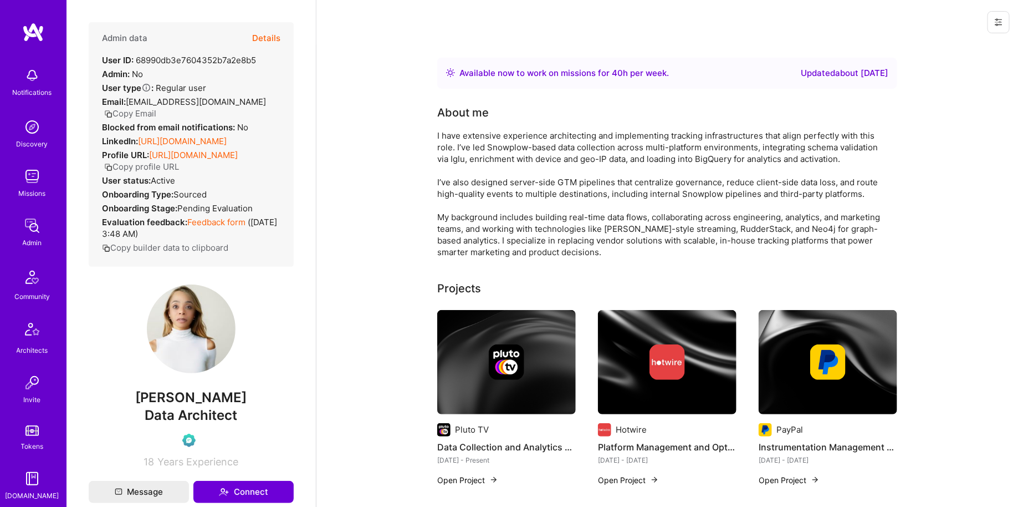
click at [275, 38] on button "Details" at bounding box center [266, 38] width 28 height 32
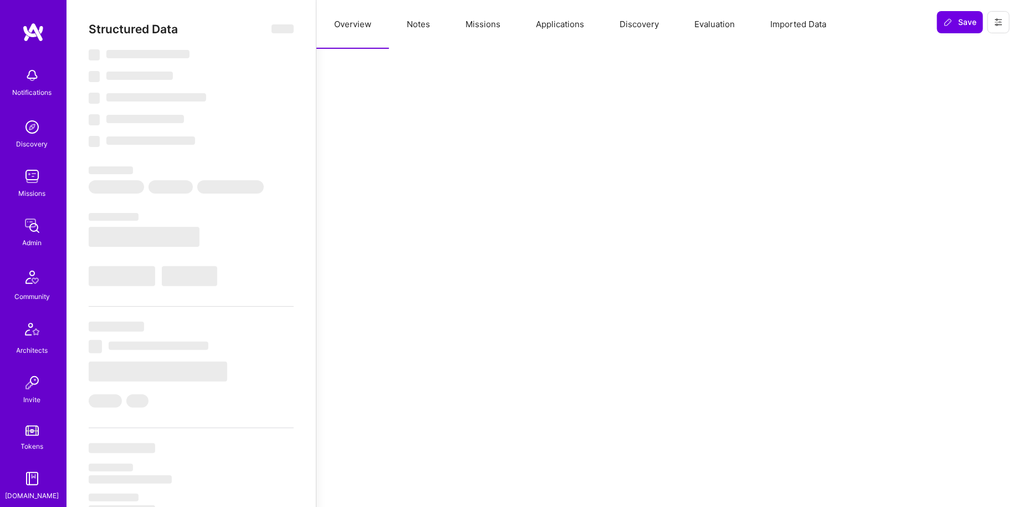
select select "Right Now"
select select "Verified"
select select "US"
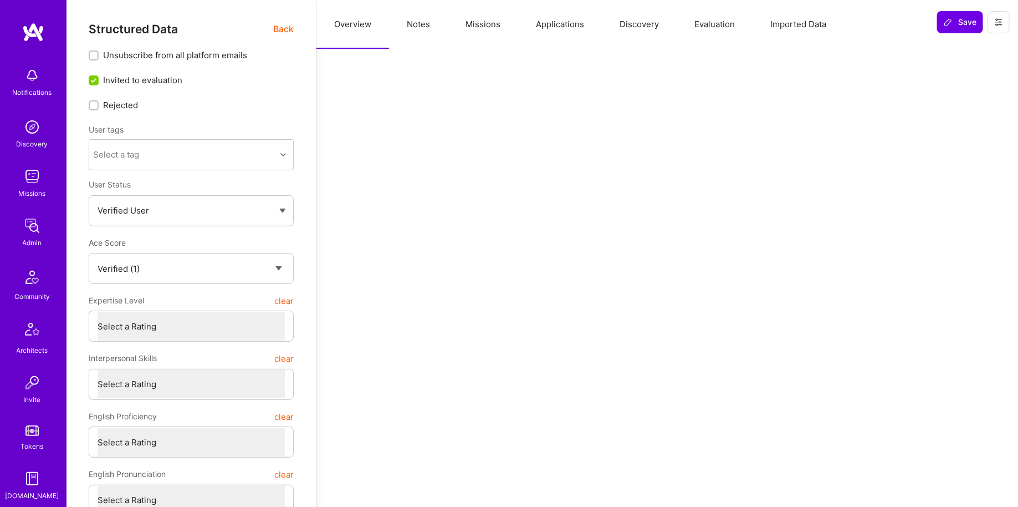
click at [469, 37] on button "Missions" at bounding box center [483, 24] width 70 height 49
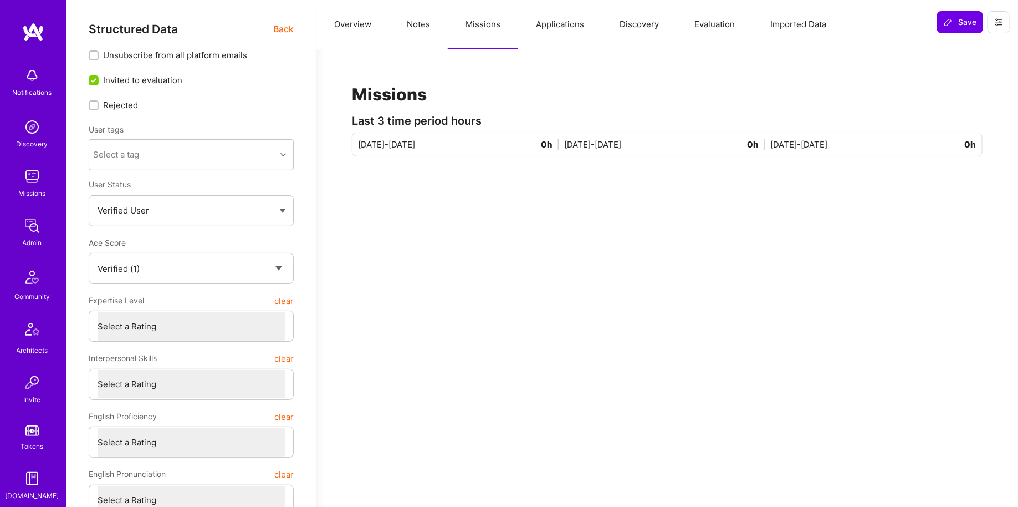
click at [30, 35] on img at bounding box center [33, 32] width 22 height 20
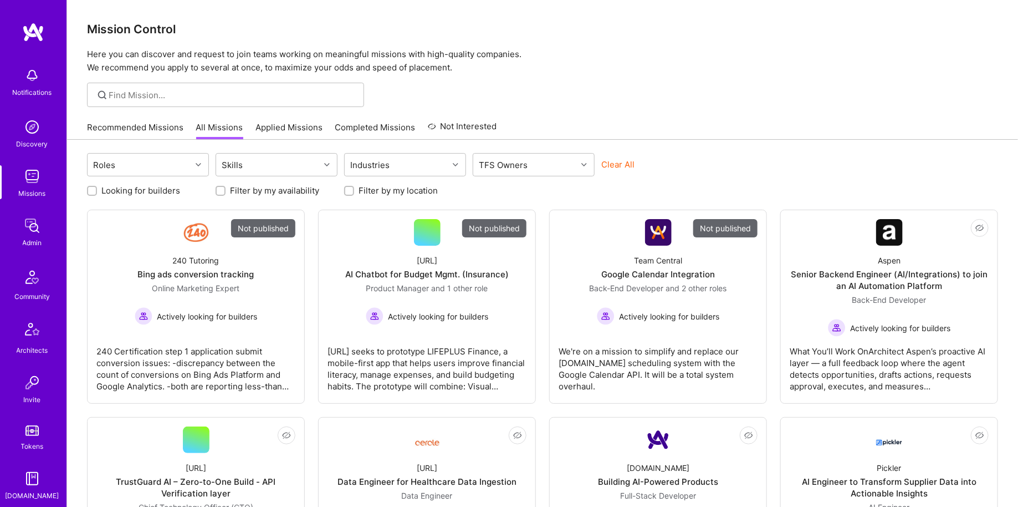
click at [142, 103] on div at bounding box center [225, 95] width 277 height 24
click at [50, 249] on div "Notifications Discovery Missions Admin Community Architects Invite Tokens A.Gui…" at bounding box center [33, 355] width 67 height 586
click at [44, 243] on link "Admin" at bounding box center [32, 231] width 69 height 34
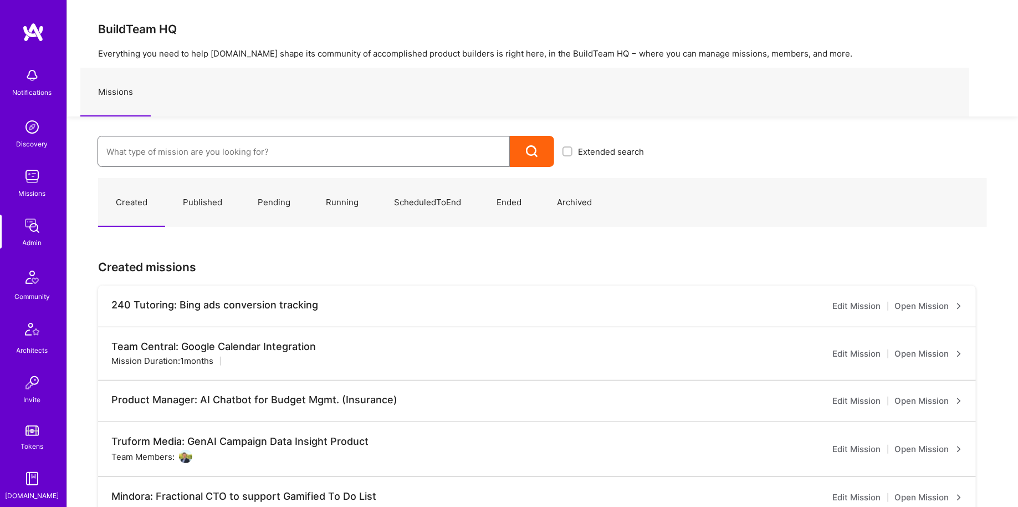
click at [207, 151] on input at bounding box center [303, 151] width 395 height 28
type input "Meett"
click at [231, 195] on link "Meettie: Tracking Infrastructure Lead ( Published )" at bounding box center [375, 187] width 555 height 28
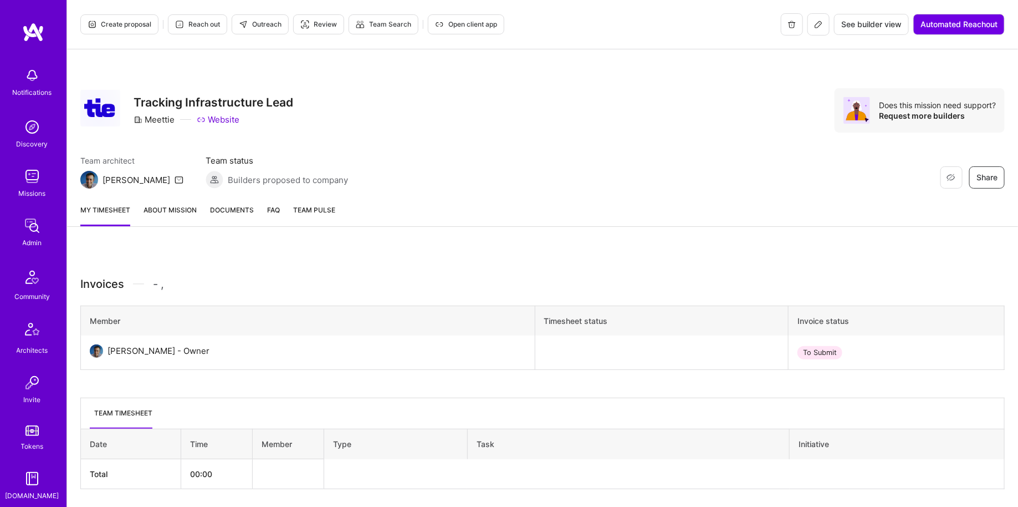
click at [820, 28] on button at bounding box center [818, 24] width 22 height 22
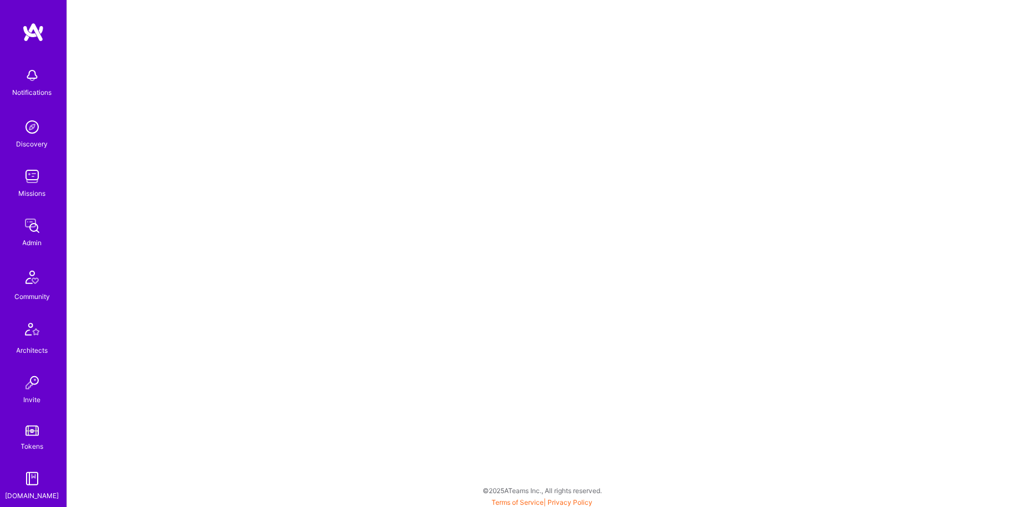
scroll to position [3, 0]
click at [35, 477] on img at bounding box center [32, 478] width 22 height 22
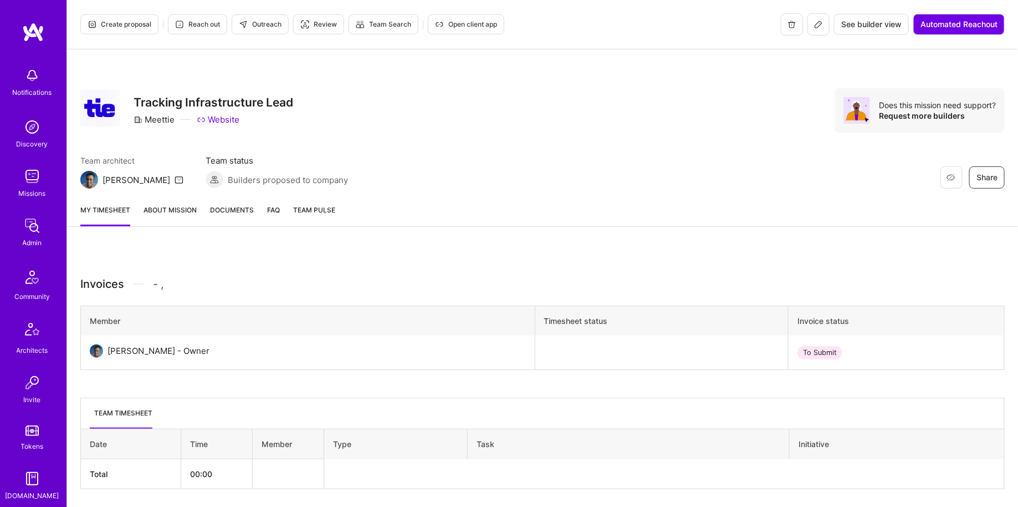
click at [820, 23] on icon at bounding box center [818, 24] width 7 height 7
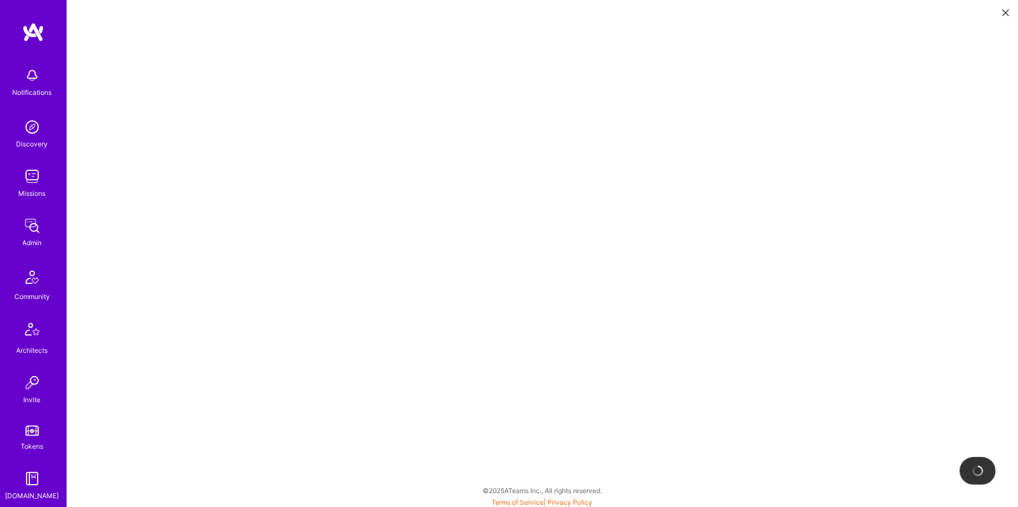
click at [33, 238] on div "Admin" at bounding box center [32, 243] width 19 height 12
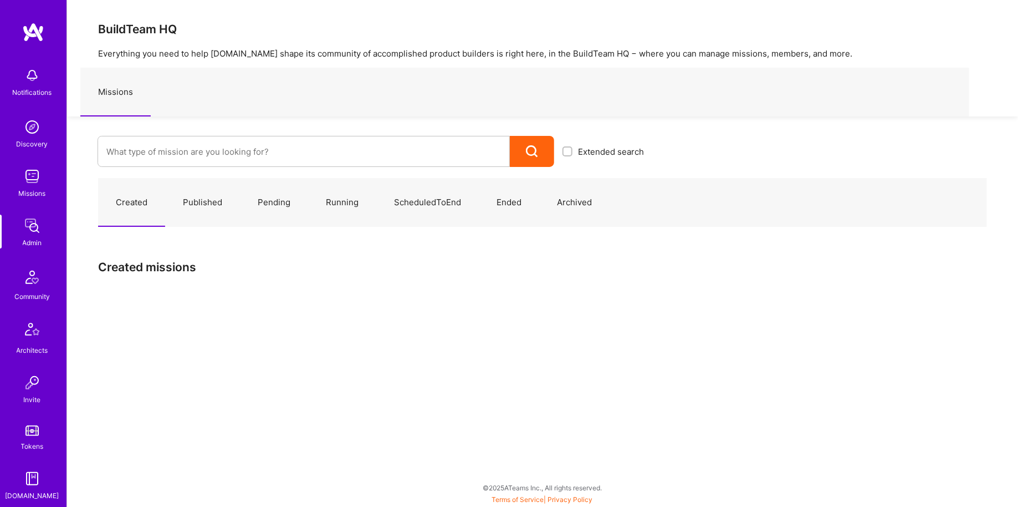
scroll to position [201, 0]
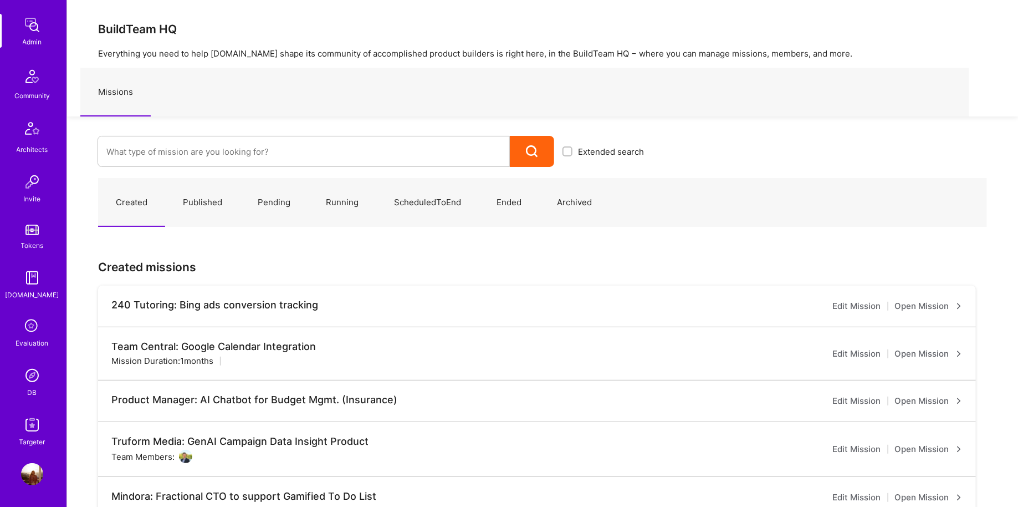
click at [30, 387] on div "DB" at bounding box center [32, 392] width 9 height 12
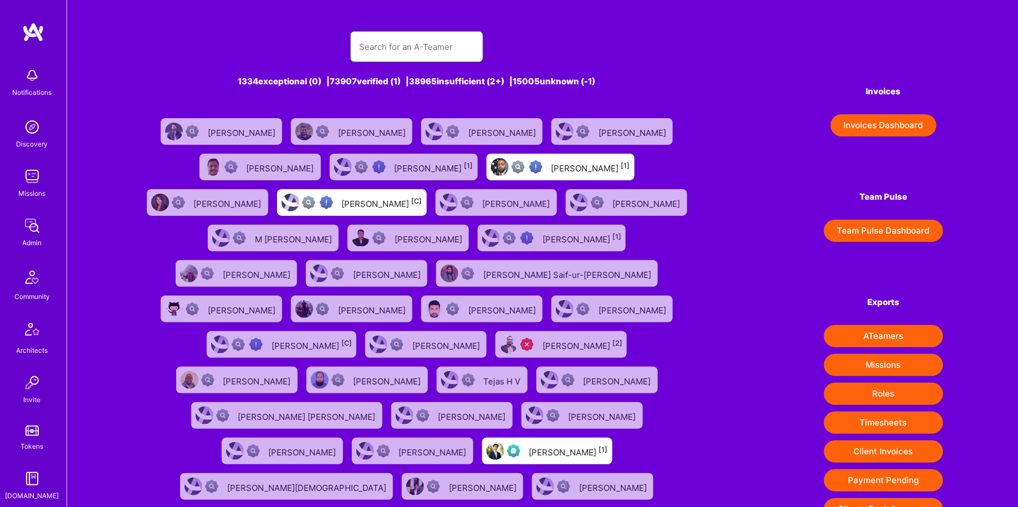
click at [424, 33] on input "text" at bounding box center [416, 47] width 115 height 28
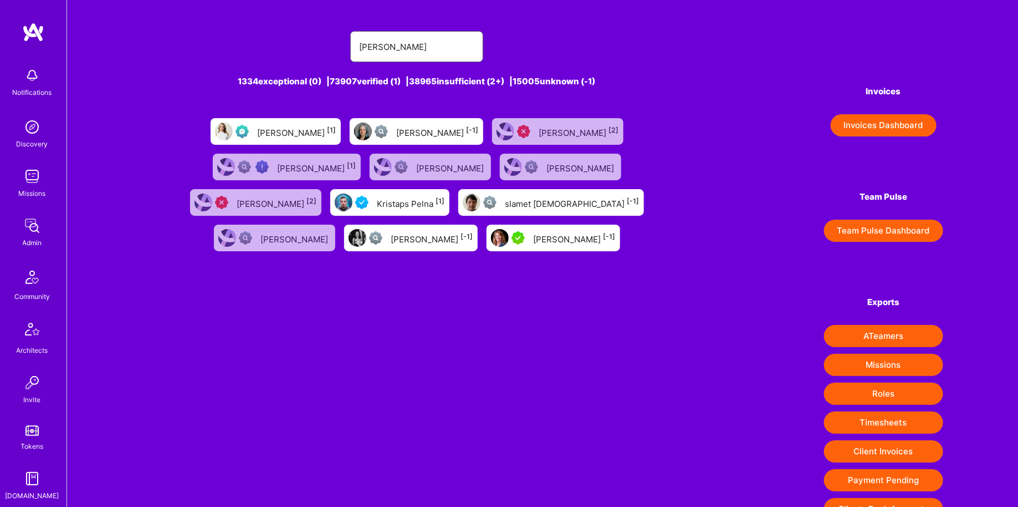
type input "Krista"
click at [258, 134] on div "Krista Rime [1]" at bounding box center [297, 131] width 79 height 14
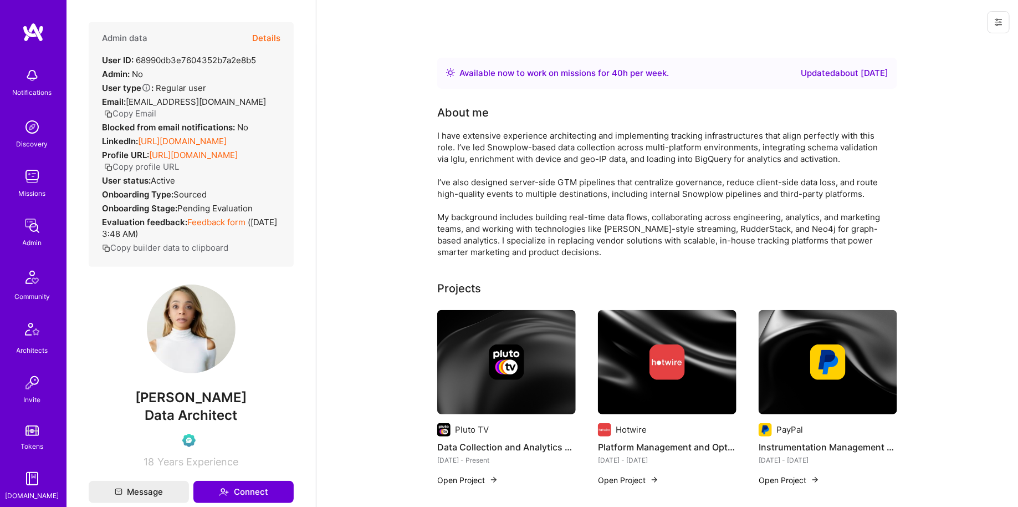
click at [134, 114] on button "Copy Email" at bounding box center [130, 114] width 52 height 12
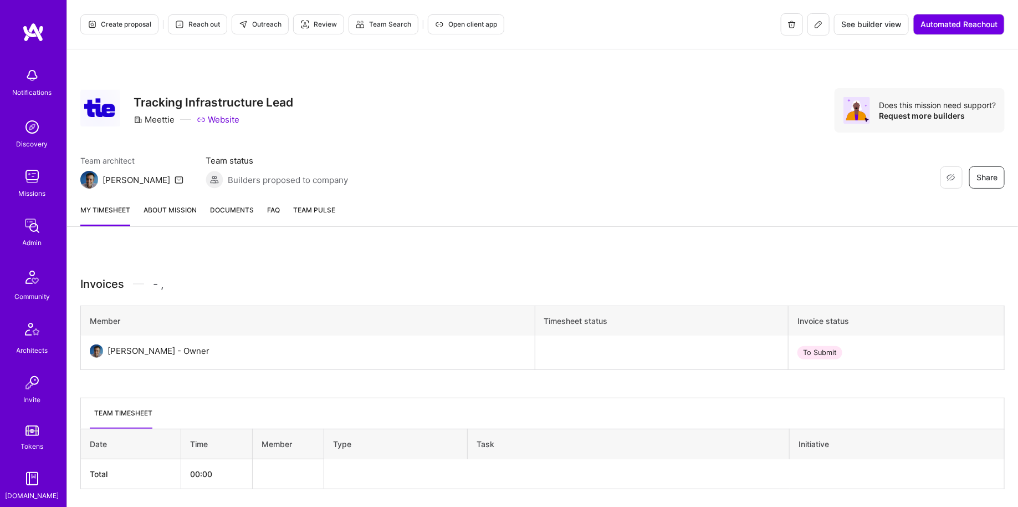
click at [472, 25] on span "Open client app" at bounding box center [466, 24] width 62 height 10
click at [25, 209] on div "Notifications Discovery Missions Admin Community Architects Invite Tokens A.Gui…" at bounding box center [33, 355] width 67 height 586
click at [23, 242] on div "Admin" at bounding box center [32, 243] width 19 height 12
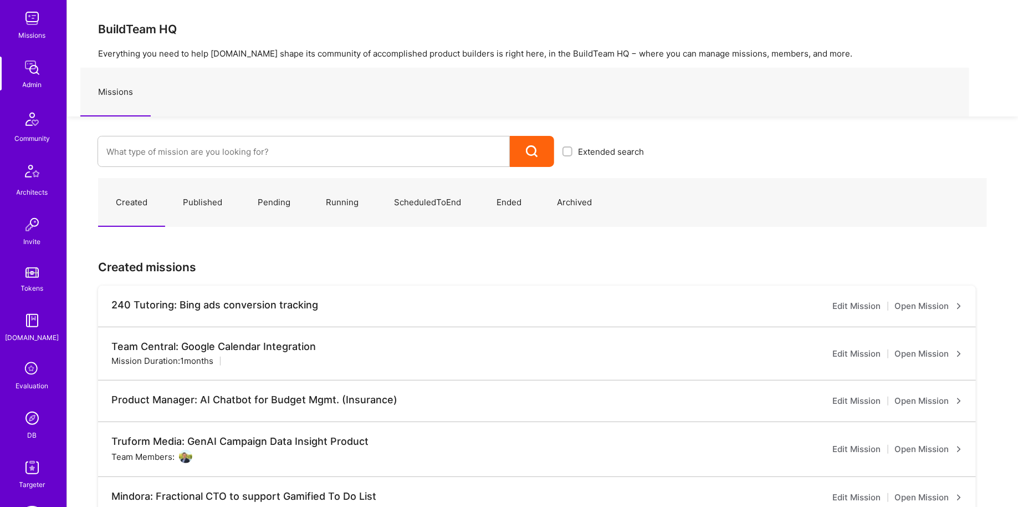
scroll to position [201, 0]
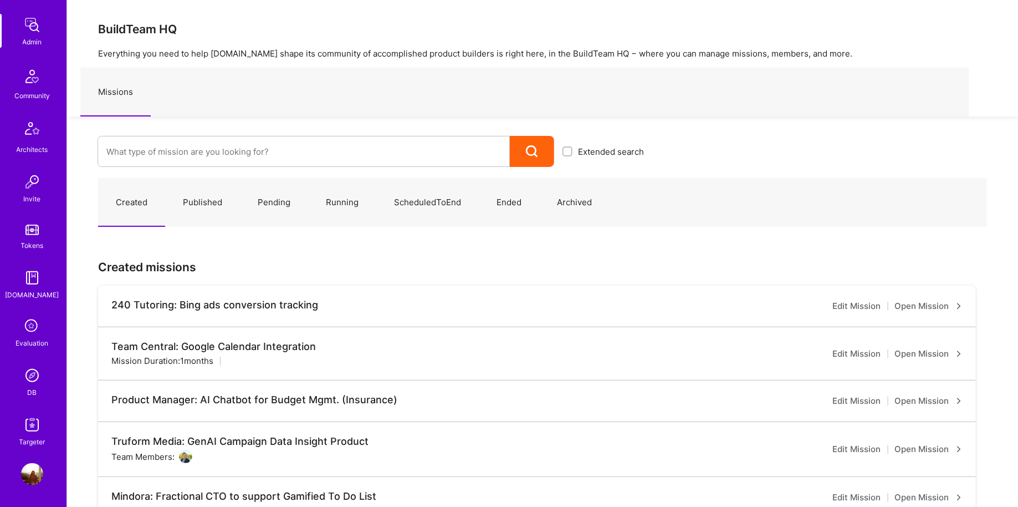
click at [29, 388] on div "DB" at bounding box center [32, 392] width 9 height 12
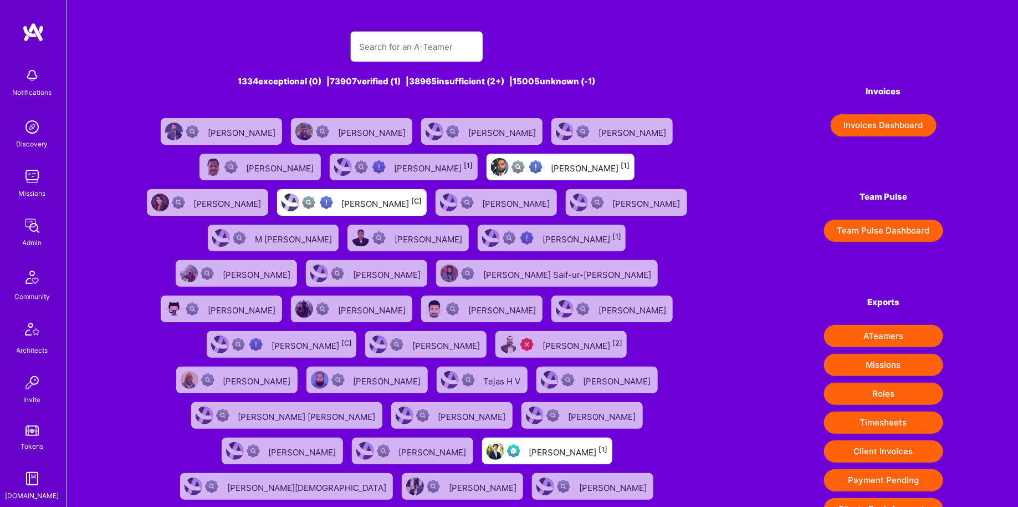
click at [443, 45] on input "text" at bounding box center [416, 47] width 115 height 28
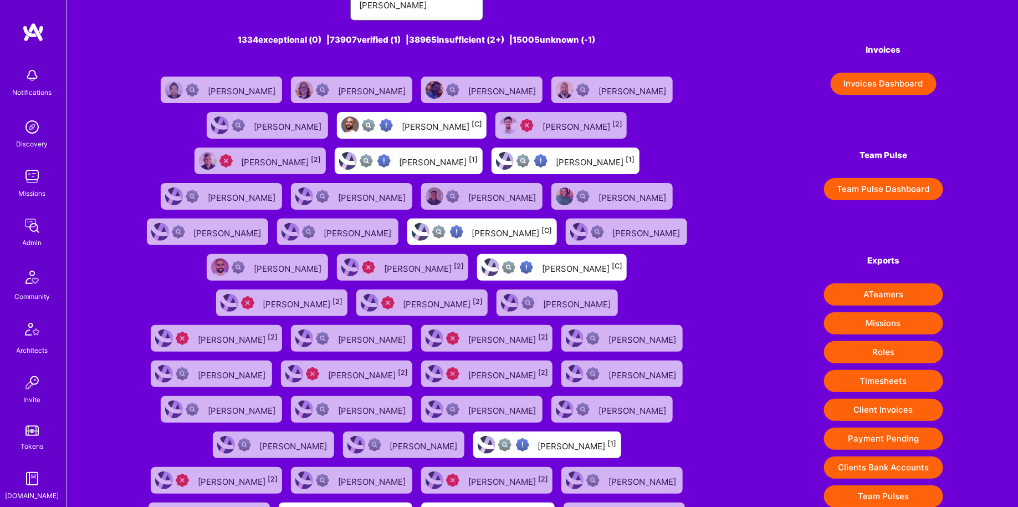
scroll to position [42, 0]
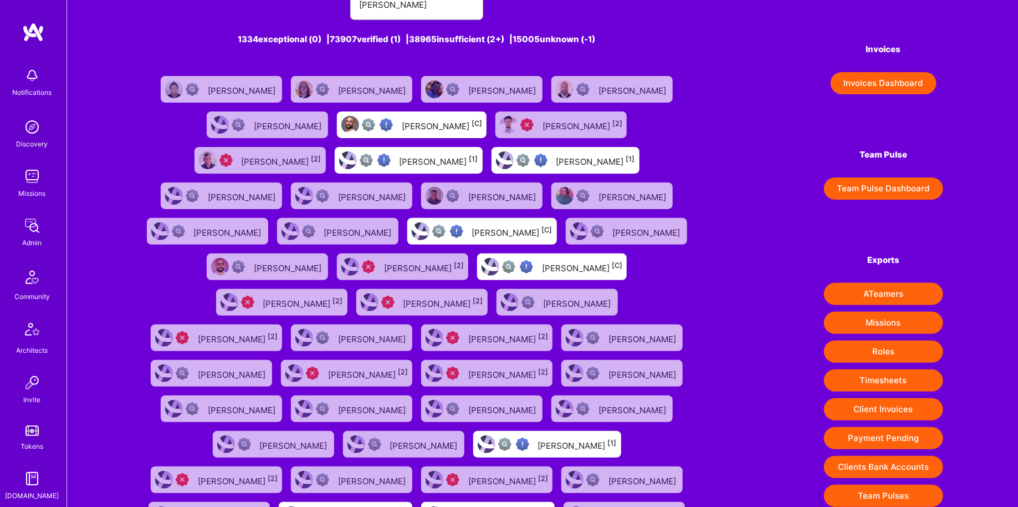
click at [401, 19] on div "Allen 1334 exceptional (0) | 73907 verified (1) | 38965 insufficient (2+) | 150…" at bounding box center [416, 272] width 549 height 592
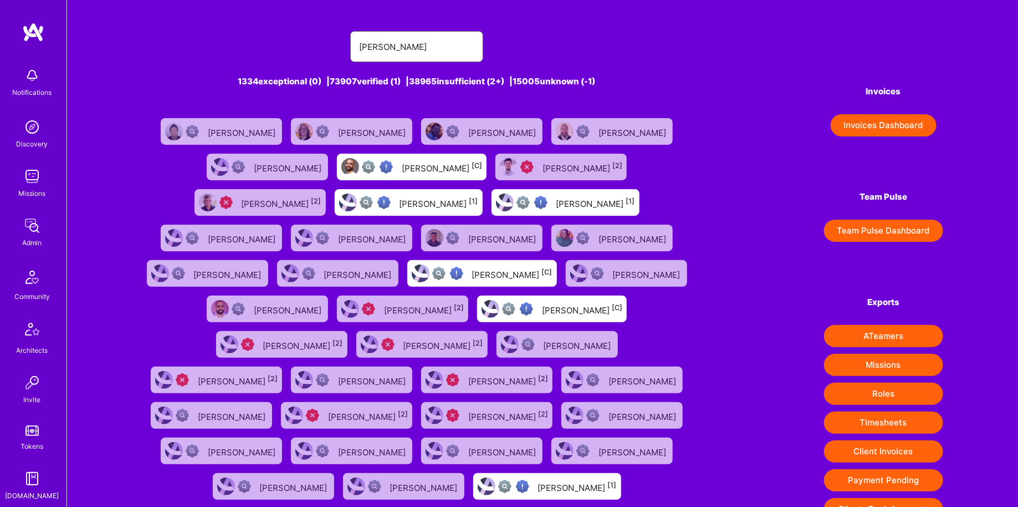
drag, startPoint x: 396, startPoint y: 8, endPoint x: 324, endPoint y: -3, distance: 73.0
click at [324, 0] on html "Notifications Discovery Missions Admin Community Architects Invite Tokens A.Gui…" at bounding box center [509, 311] width 1018 height 622
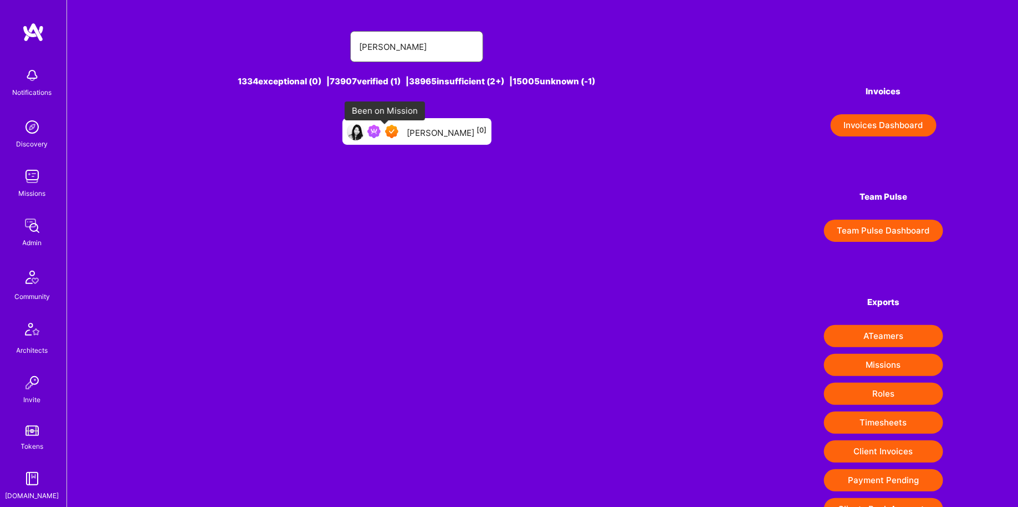
type input "carleen"
click at [381, 135] on img at bounding box center [373, 131] width 13 height 13
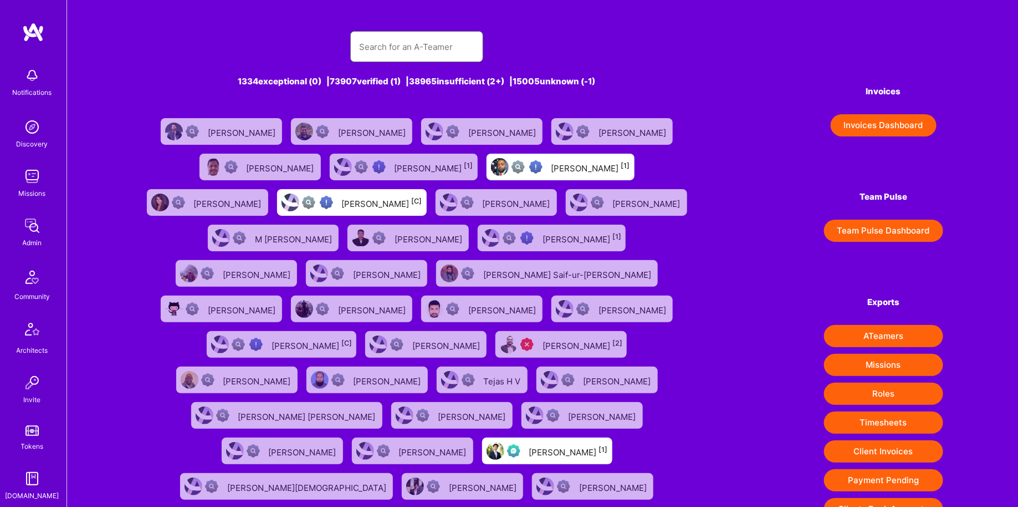
click at [437, 49] on input "text" at bounding box center [416, 47] width 115 height 28
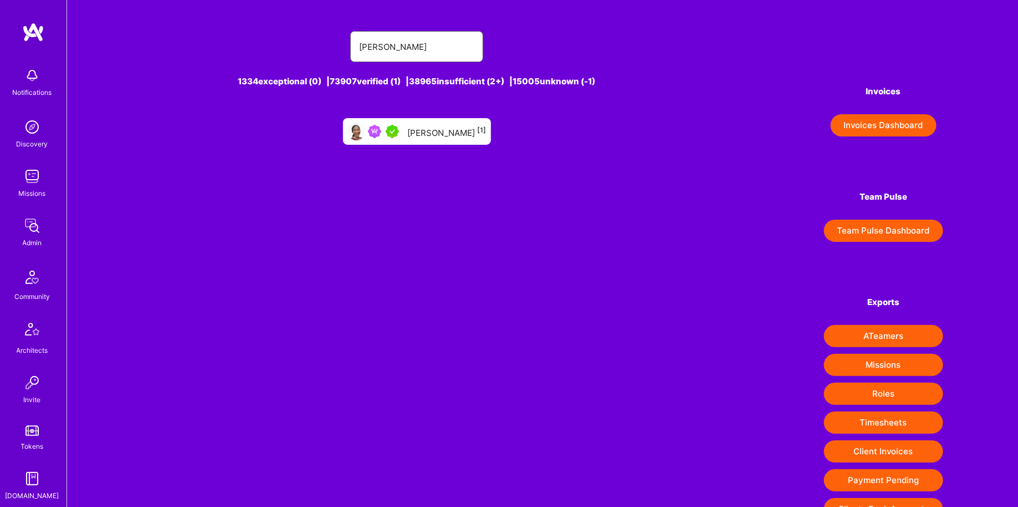
type input "Connie Ip"
click at [427, 121] on div "Connie Ip [1]" at bounding box center [417, 131] width 148 height 27
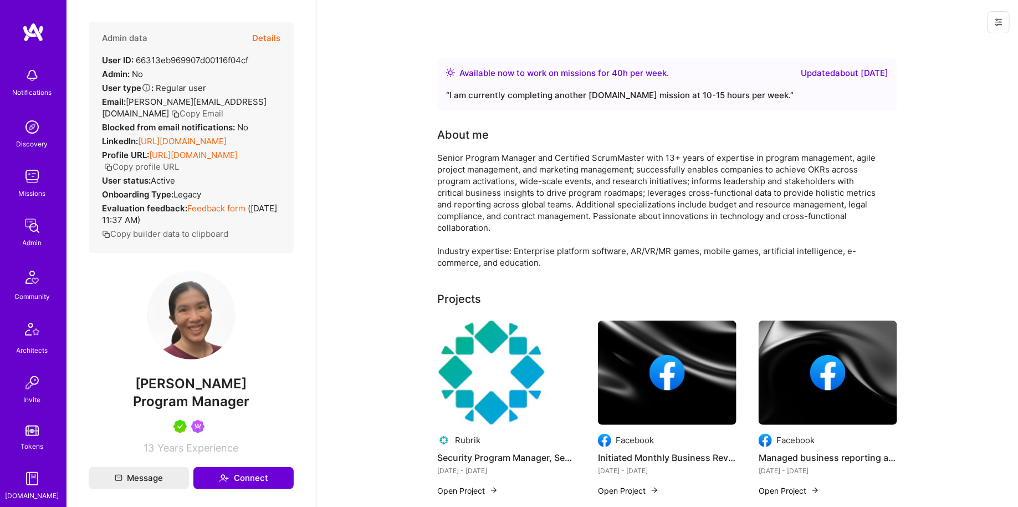
click at [269, 37] on button "Details" at bounding box center [266, 38] width 28 height 32
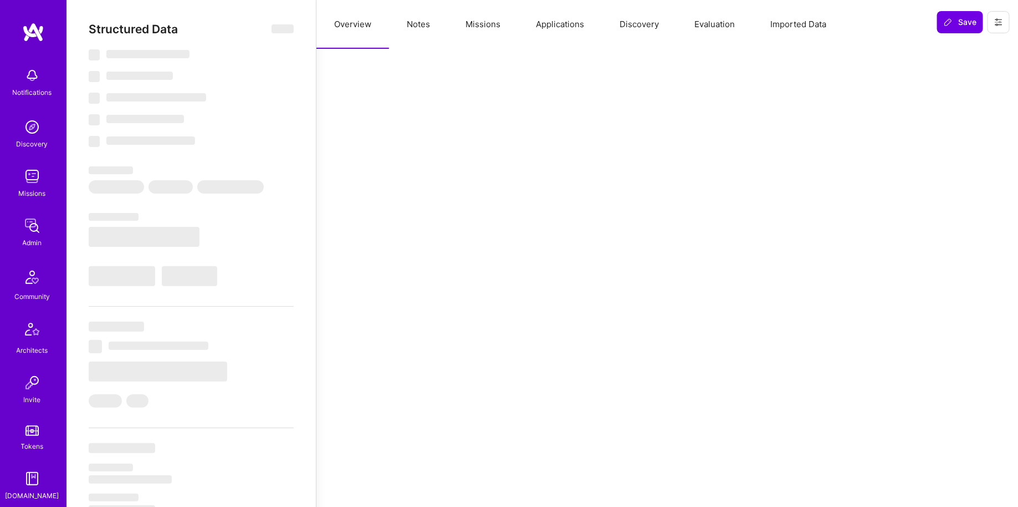
select select "Right Now"
select select "5"
select select "7"
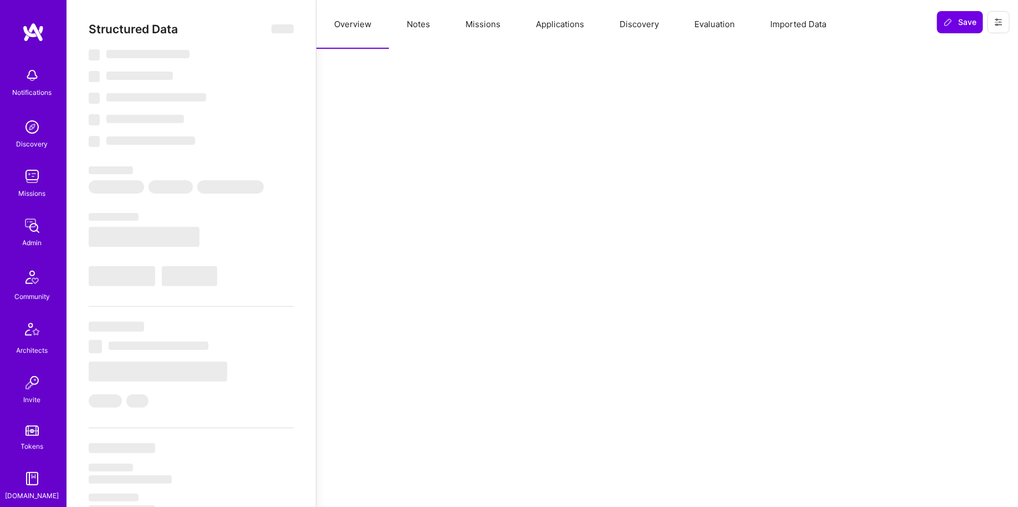
select select "US"
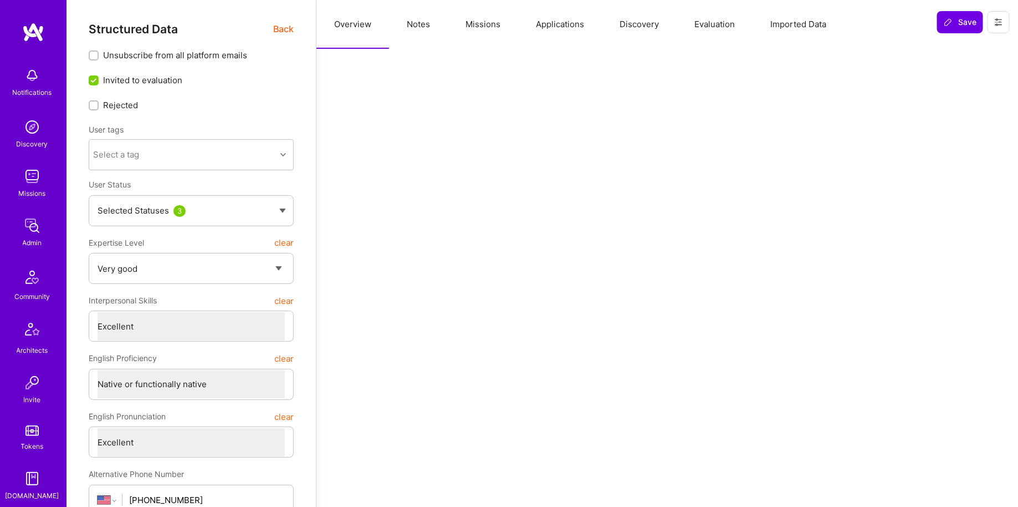
click at [486, 29] on button "Missions" at bounding box center [483, 24] width 70 height 49
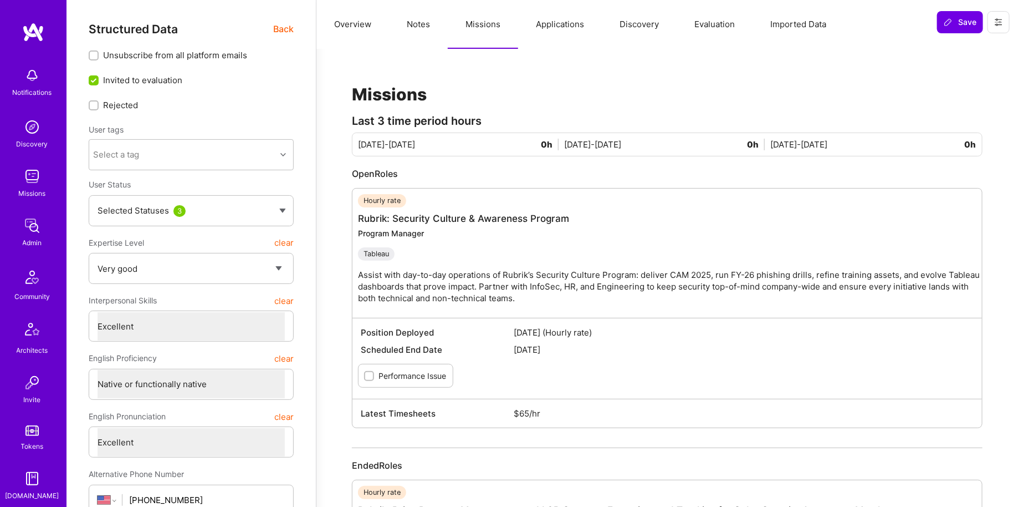
scroll to position [1, 0]
click at [32, 240] on div "Admin" at bounding box center [32, 242] width 19 height 12
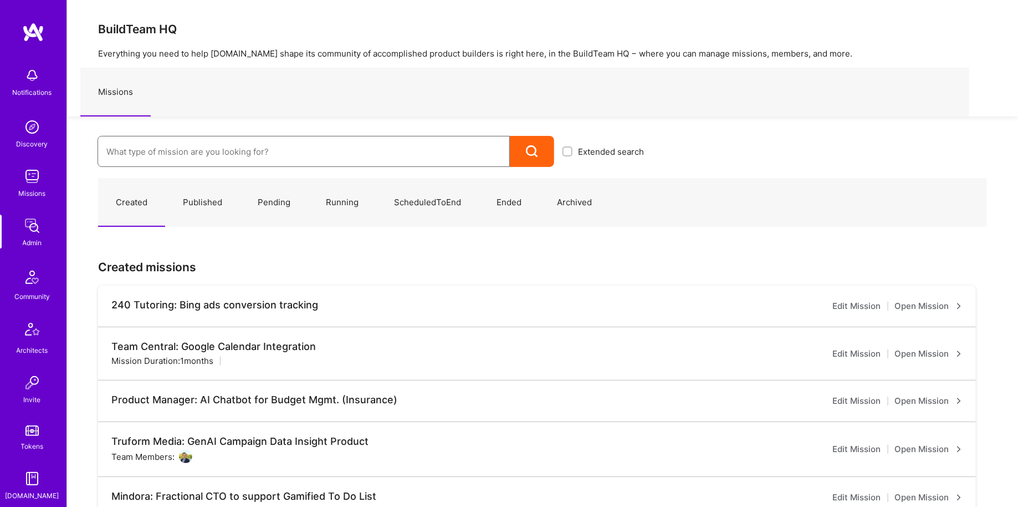
click at [294, 143] on input at bounding box center [303, 151] width 395 height 28
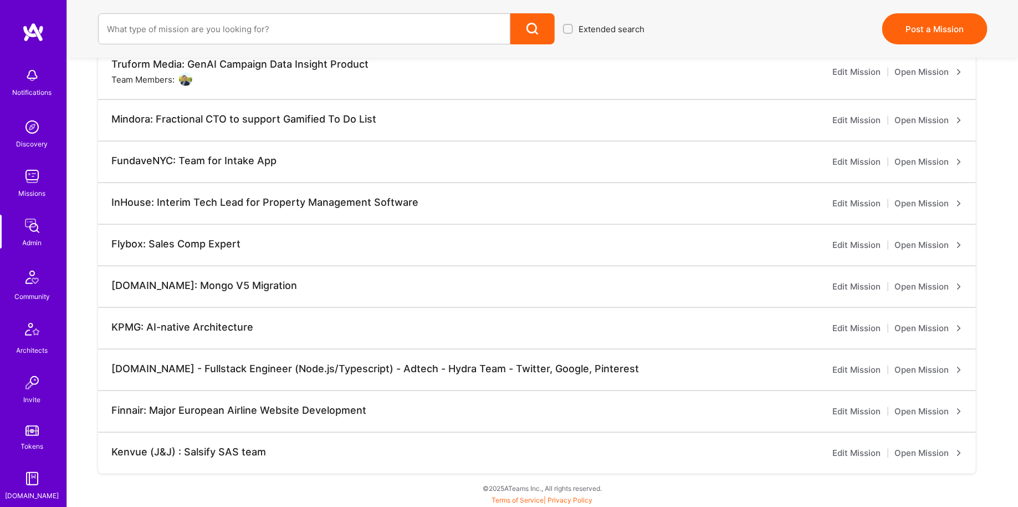
scroll to position [201, 0]
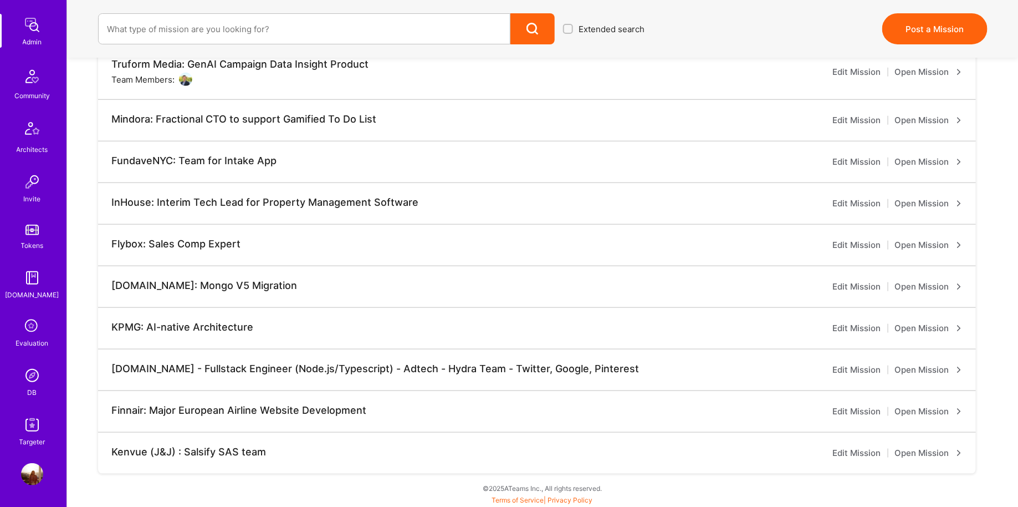
click at [26, 389] on link "DB" at bounding box center [32, 381] width 69 height 34
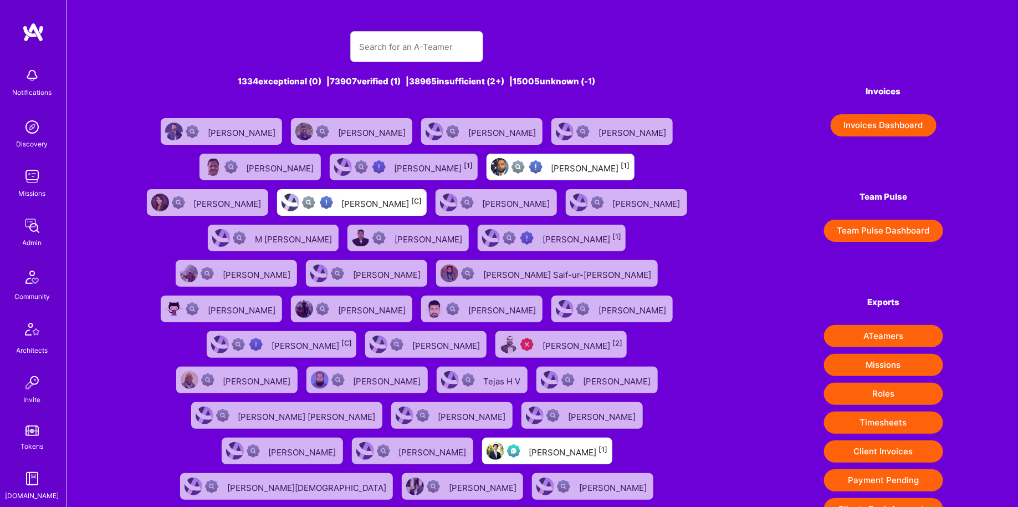
click at [43, 232] on img at bounding box center [32, 225] width 22 height 22
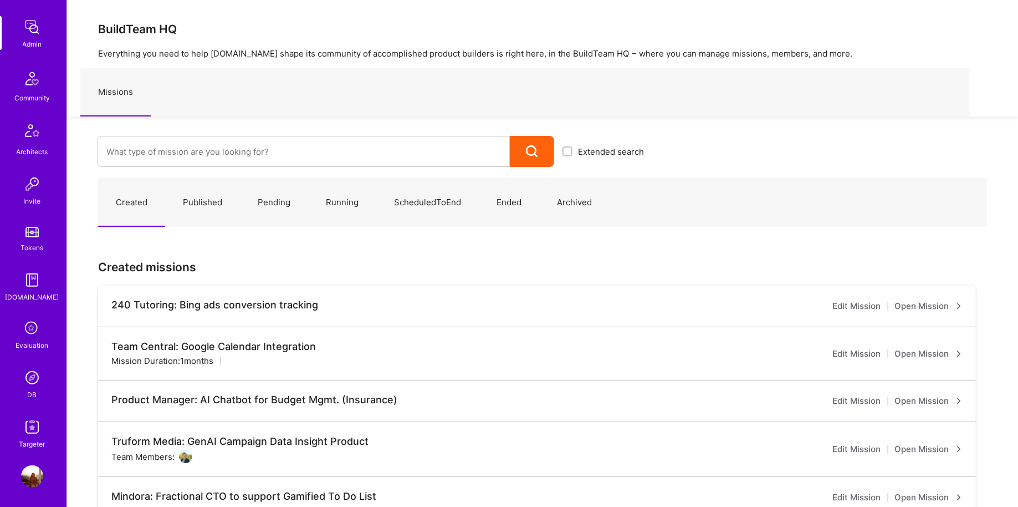
scroll to position [201, 0]
click at [155, 139] on input at bounding box center [303, 151] width 395 height 28
type input "meett"
click at [243, 191] on link "Meettie: Tracking Infrastructure Lead ( Published )" at bounding box center [375, 187] width 555 height 28
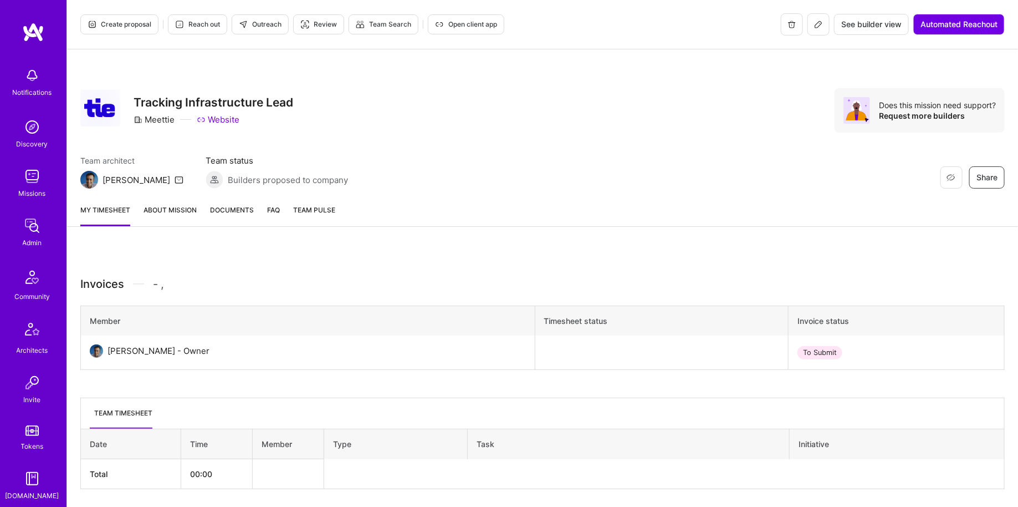
click at [822, 27] on button at bounding box center [818, 24] width 22 height 22
